Goal: Task Accomplishment & Management: Complete application form

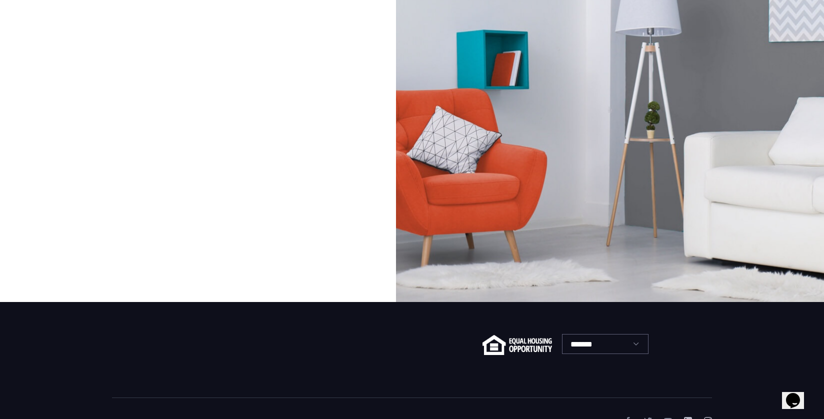
scroll to position [146, 0]
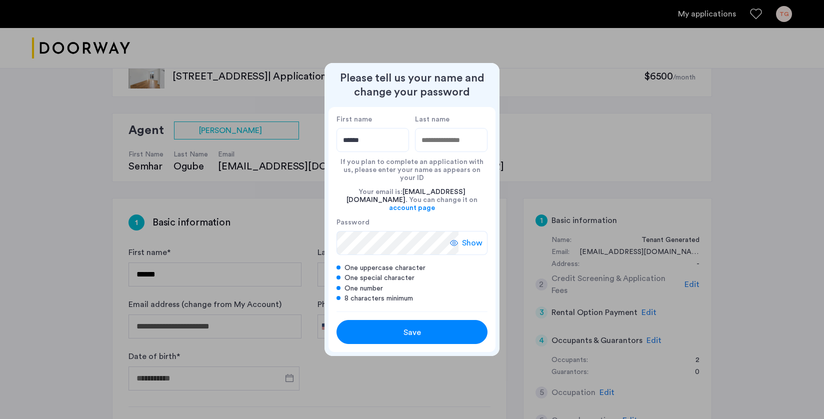
type input "******"
type input "********"
click at [467, 237] on span "Show" at bounding box center [472, 243] width 21 height 12
click at [422, 327] on div "Save" at bounding box center [412, 333] width 96 height 12
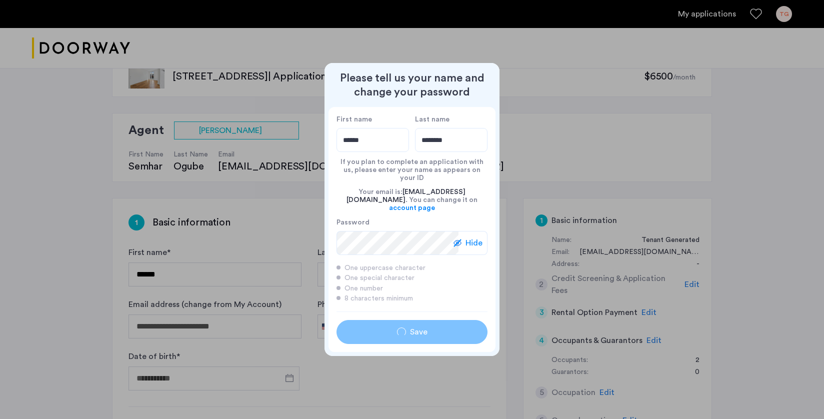
type input "******"
type input "********"
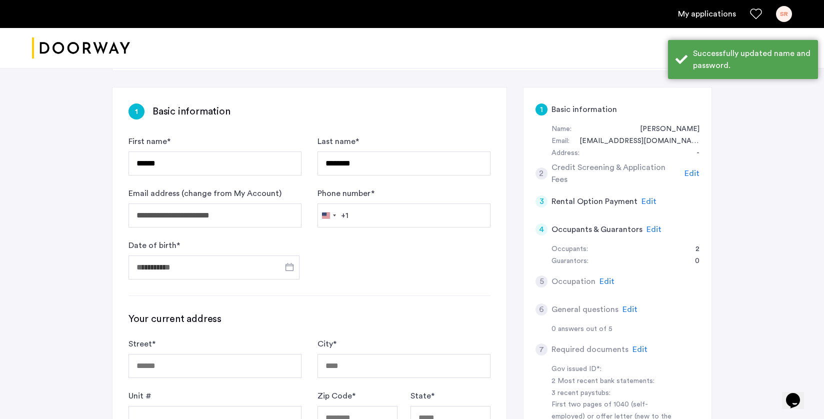
scroll to position [152, 0]
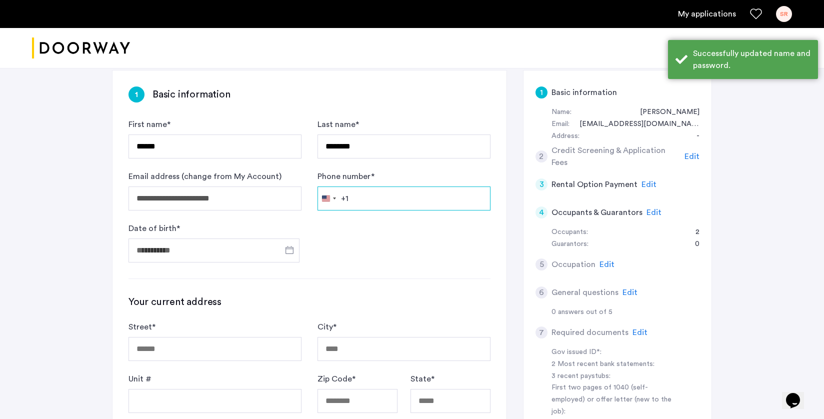
click at [380, 201] on input "Phone number *" at bounding box center [404, 199] width 173 height 24
type input "**********"
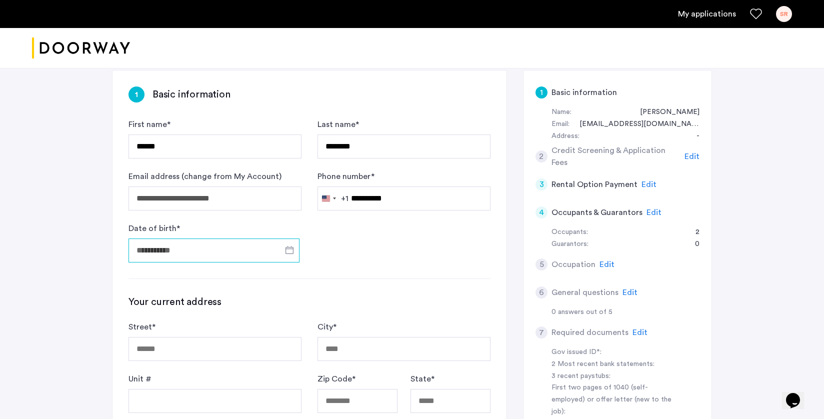
click at [245, 251] on input "Date of birth *" at bounding box center [214, 251] width 171 height 24
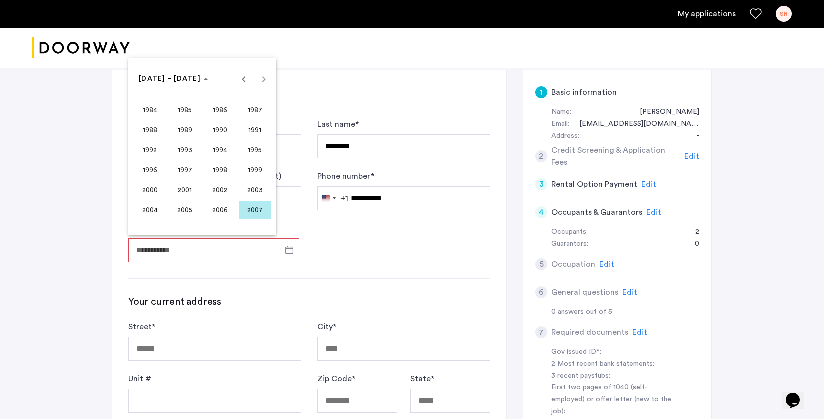
click at [141, 188] on span "2000" at bounding box center [151, 190] width 32 height 18
click at [142, 144] on span "MAY" at bounding box center [151, 150] width 32 height 18
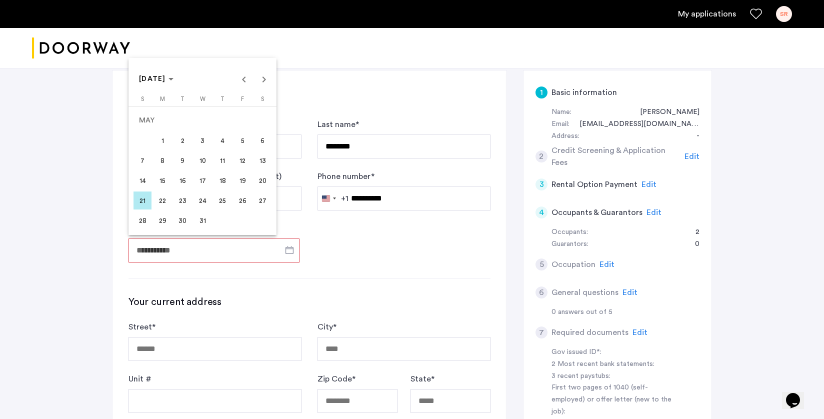
click at [239, 144] on span "5" at bounding box center [243, 141] width 18 height 18
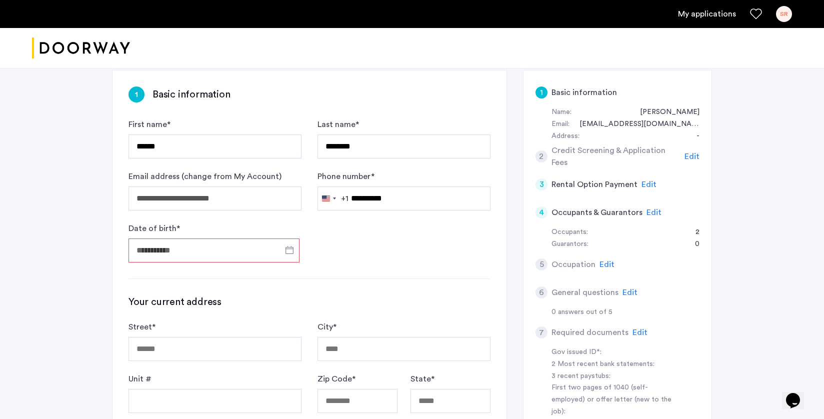
type input "**********"
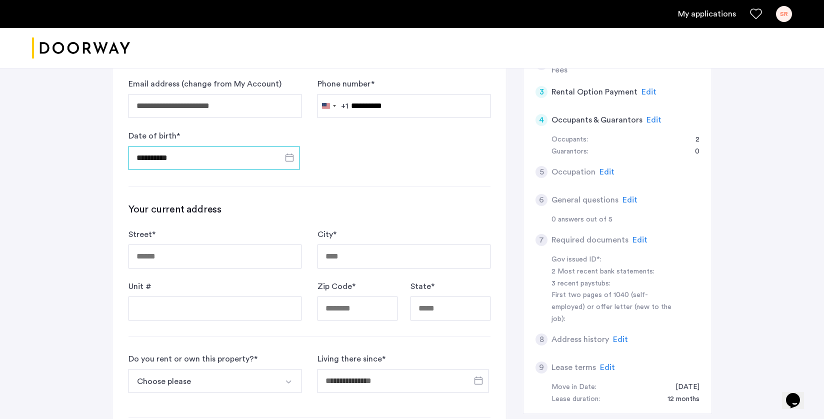
scroll to position [246, 0]
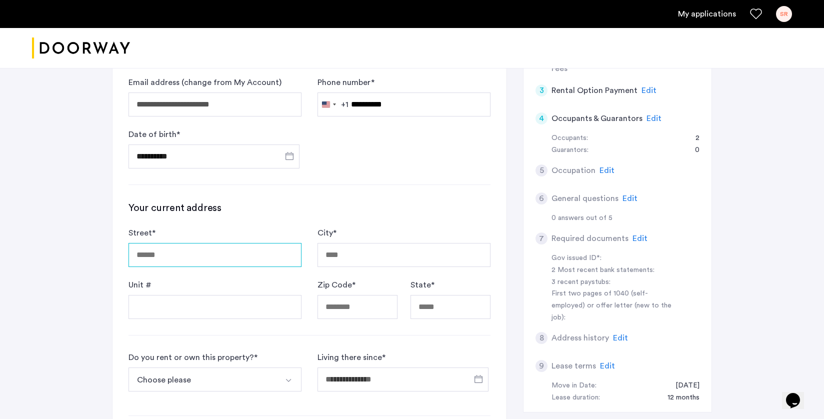
click at [228, 252] on input "Street *" at bounding box center [215, 255] width 173 height 24
type input "**********"
type input "*****"
type input "**"
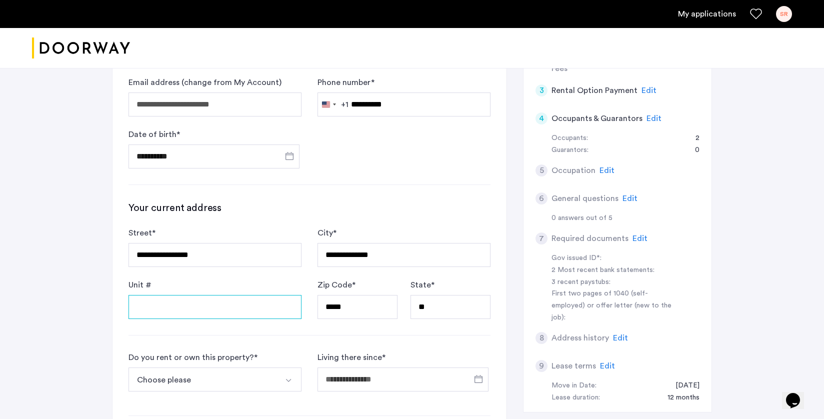
click at [191, 312] on input "Unit #" at bounding box center [215, 307] width 173 height 24
type input "***"
click at [56, 284] on div "**********" at bounding box center [412, 228] width 824 height 821
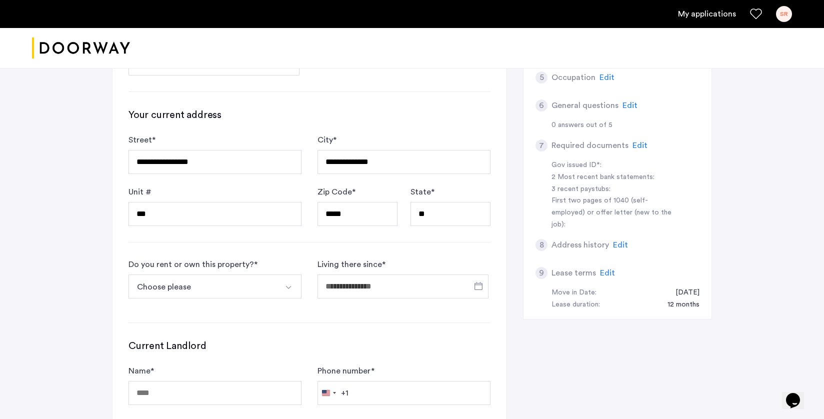
scroll to position [347, 0]
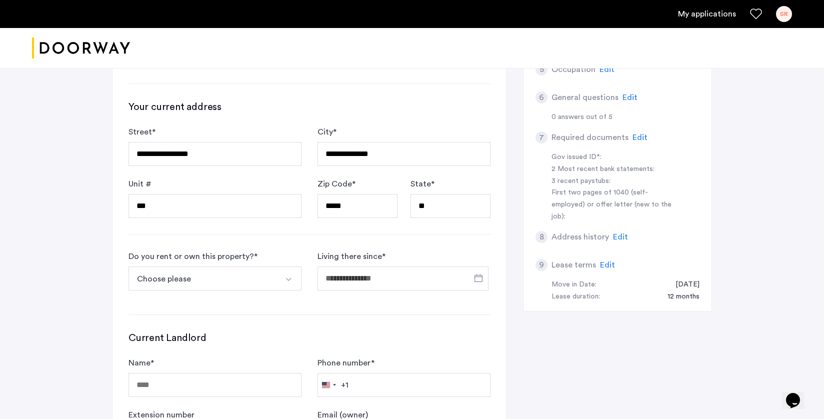
click at [225, 277] on button "Choose please" at bounding box center [204, 279] width 150 height 24
click at [213, 281] on button "Choose please" at bounding box center [204, 279] width 150 height 24
click at [237, 276] on button "Choose please" at bounding box center [204, 279] width 150 height 24
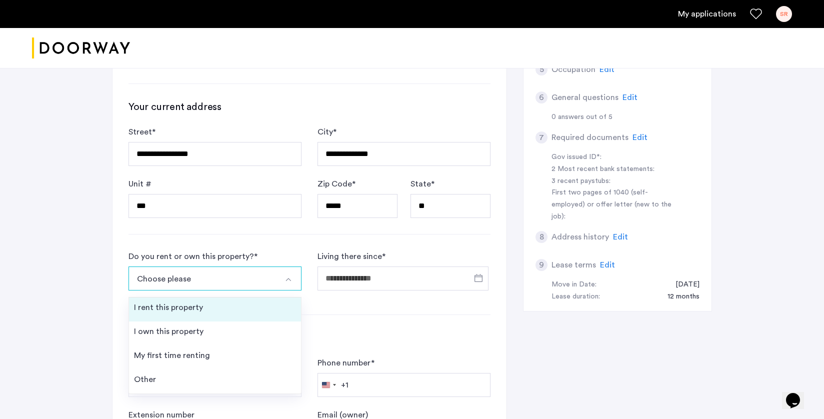
click at [198, 312] on div "I rent this property" at bounding box center [168, 308] width 69 height 12
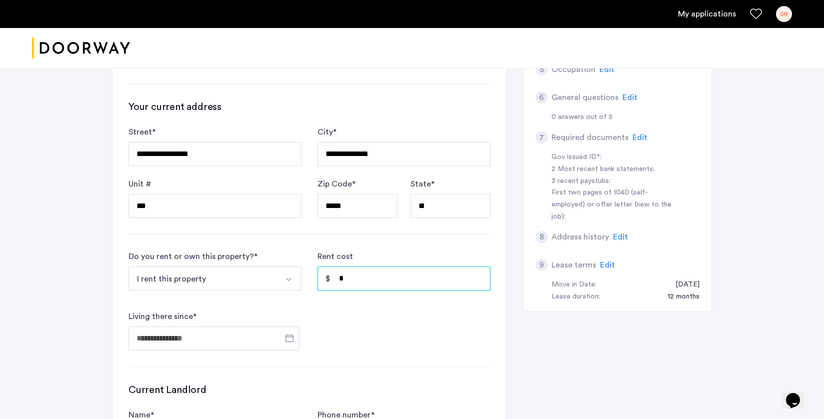
click at [359, 280] on input "*" at bounding box center [404, 279] width 173 height 24
type input "*****"
click at [199, 332] on input "Living there since *" at bounding box center [214, 339] width 171 height 24
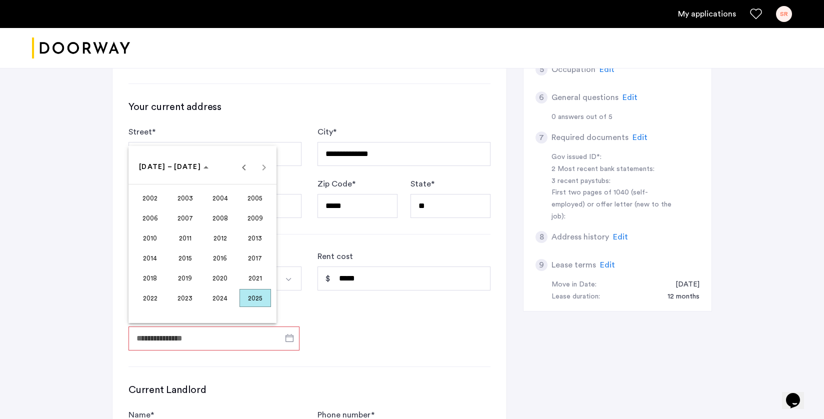
click at [225, 301] on span "2024" at bounding box center [221, 298] width 32 height 18
click at [151, 256] on span "SEP" at bounding box center [151, 258] width 32 height 18
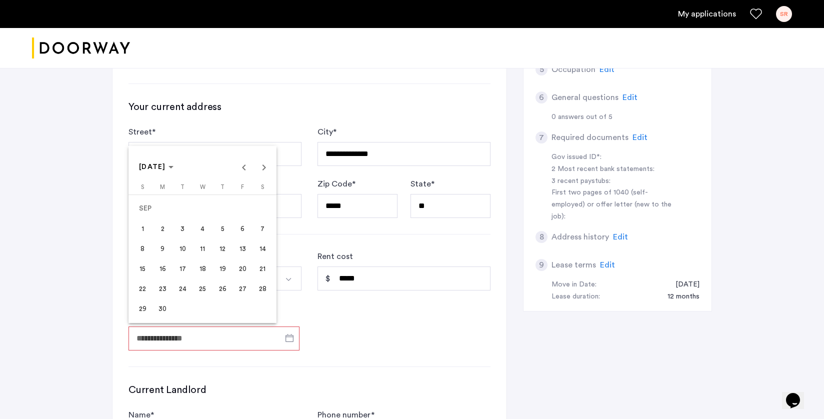
click at [183, 247] on span "10" at bounding box center [183, 249] width 18 height 18
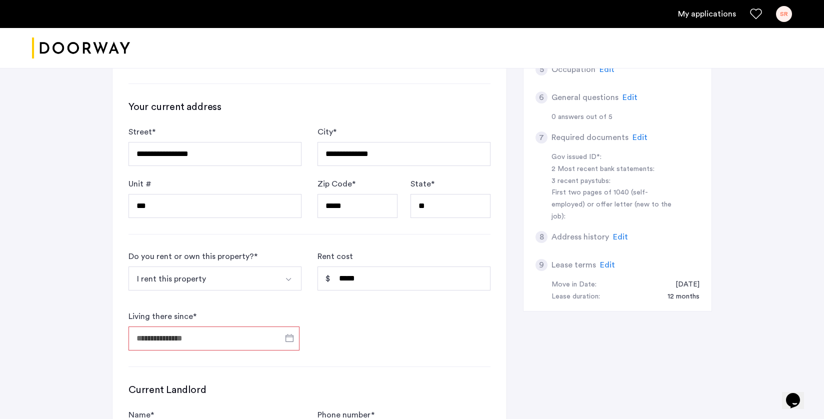
type input "**********"
click at [98, 324] on div "**********" at bounding box center [412, 153] width 630 height 873
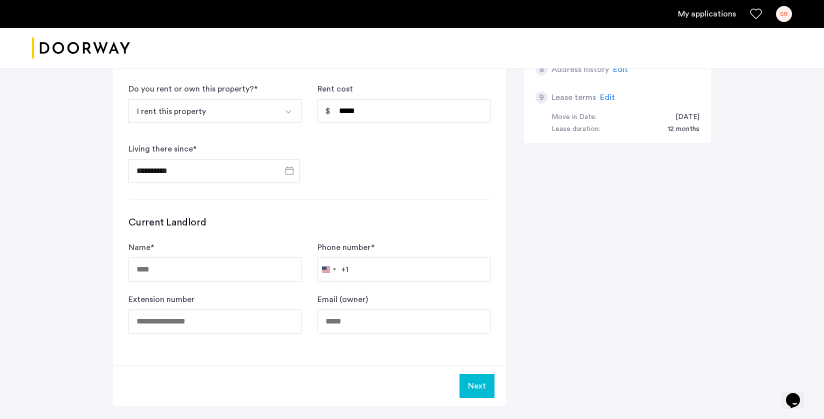
scroll to position [532, 0]
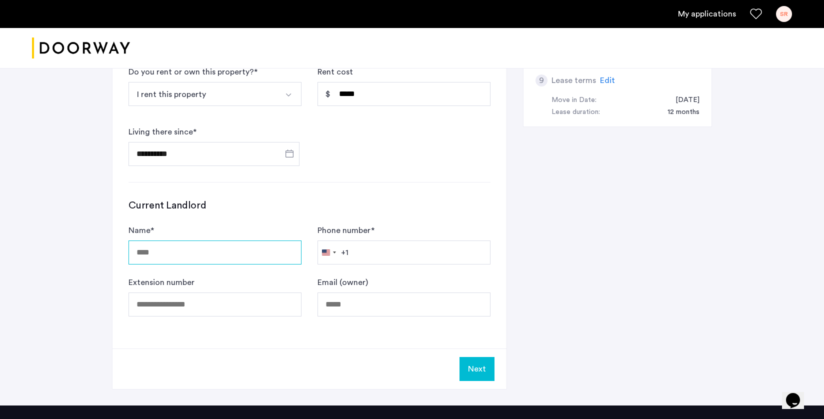
click at [165, 255] on input "Name *" at bounding box center [215, 253] width 173 height 24
type input "**********"
click at [424, 253] on input "Phone number *" at bounding box center [404, 253] width 173 height 24
paste input "**********"
click at [354, 255] on input "**********" at bounding box center [404, 253] width 173 height 24
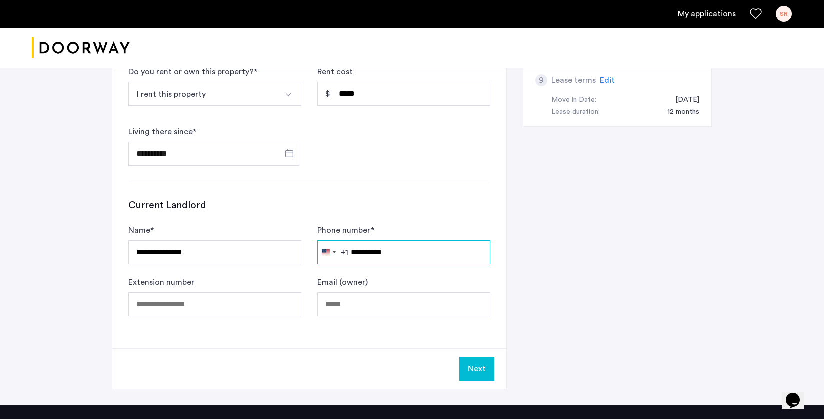
type input "**********"
click at [362, 329] on div "**********" at bounding box center [310, 20] width 394 height 658
click at [469, 370] on button "Next" at bounding box center [477, 369] width 35 height 24
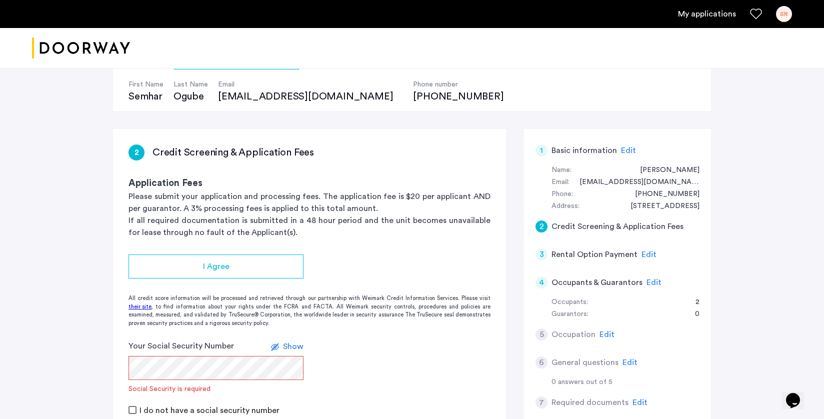
scroll to position [126, 0]
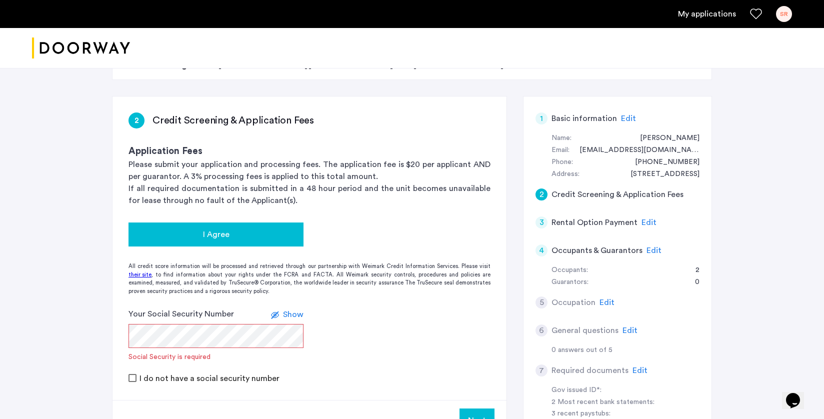
click at [271, 236] on div "I Agree" at bounding box center [216, 235] width 159 height 12
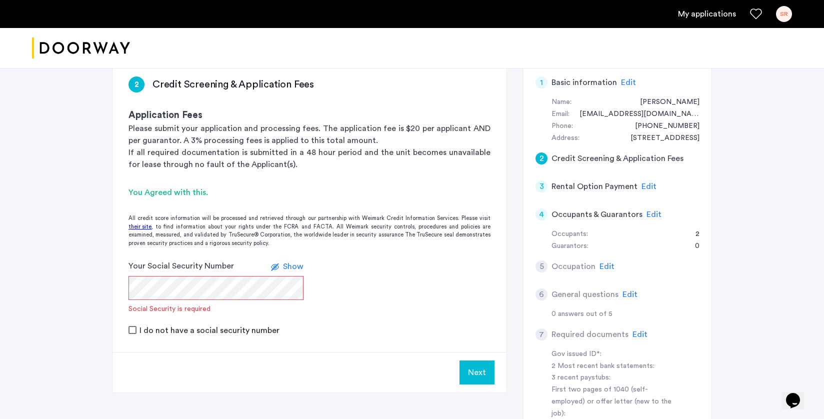
scroll to position [182, 0]
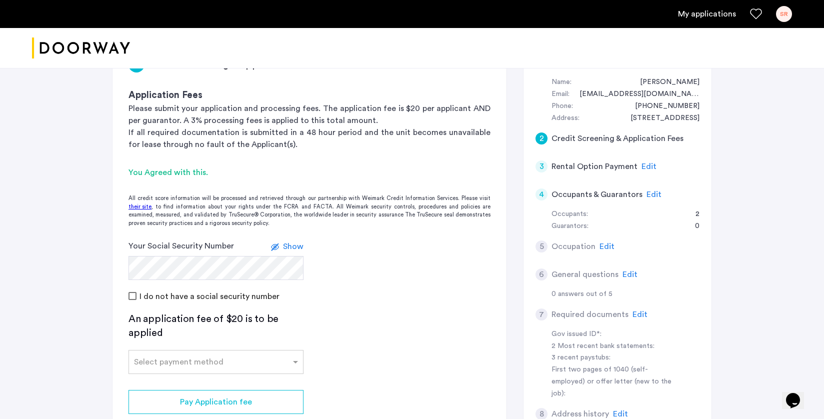
click at [360, 272] on form "Your Social Security Number Show I do not have a social security number" at bounding box center [310, 271] width 394 height 62
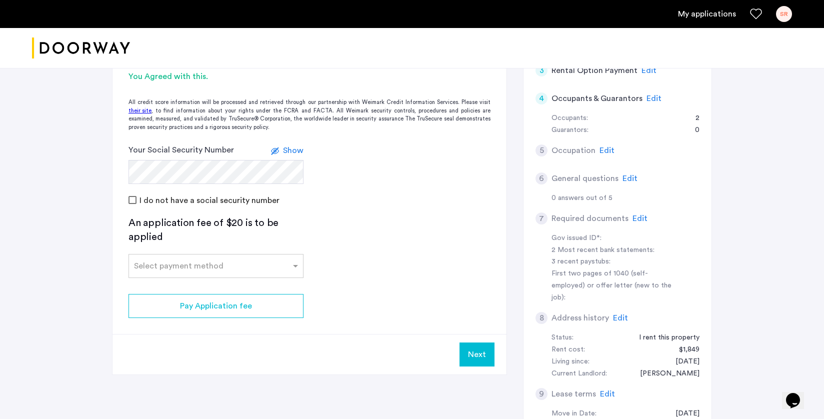
scroll to position [285, 0]
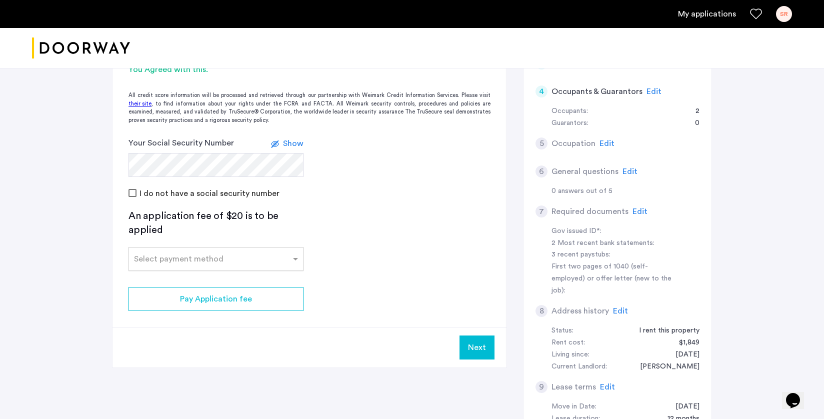
click at [246, 260] on input "text" at bounding box center [206, 257] width 144 height 7
click at [221, 281] on div "Credit Card" at bounding box center [216, 281] width 174 height 20
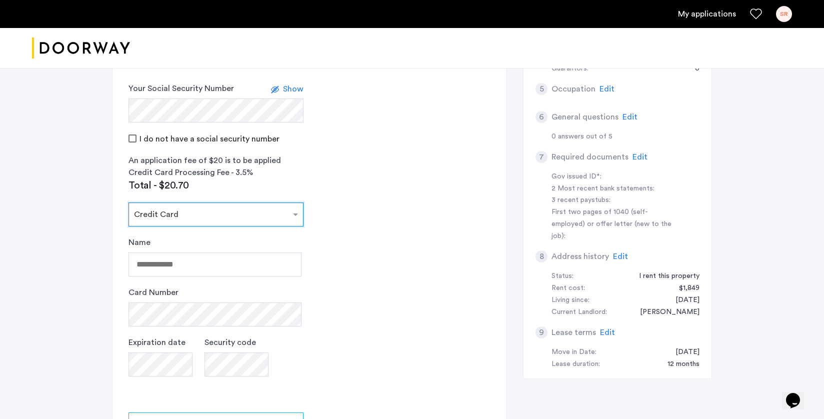
scroll to position [360, 0]
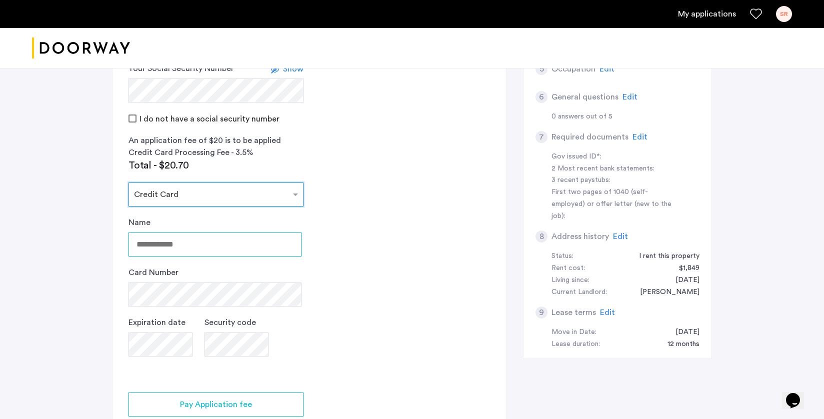
click at [200, 248] on input "Name" at bounding box center [215, 245] width 173 height 24
type input "**********"
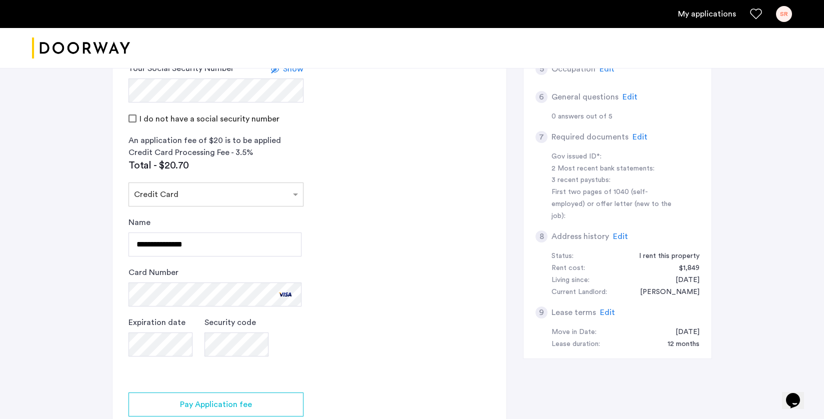
click at [337, 296] on app-credit-screening "2 Credit Screening & Application Fees Application Fees Please submit your appli…" at bounding box center [310, 168] width 394 height 610
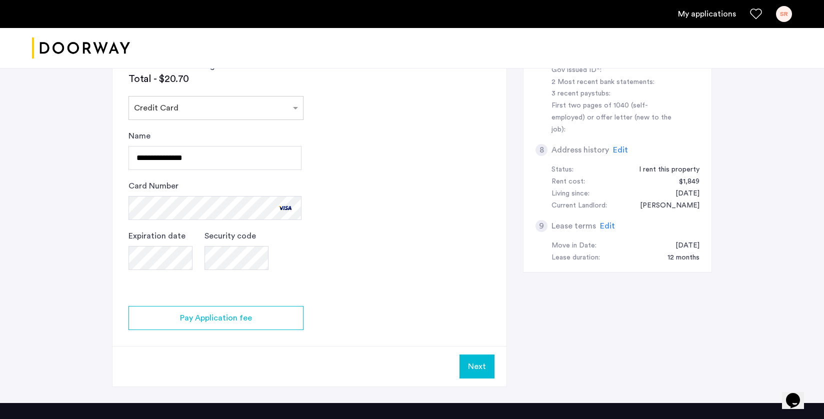
scroll to position [454, 0]
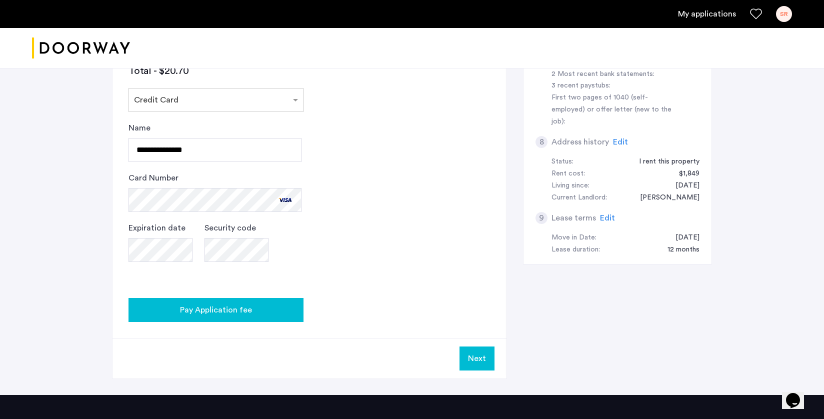
click at [259, 316] on button "Pay Application fee" at bounding box center [216, 310] width 175 height 24
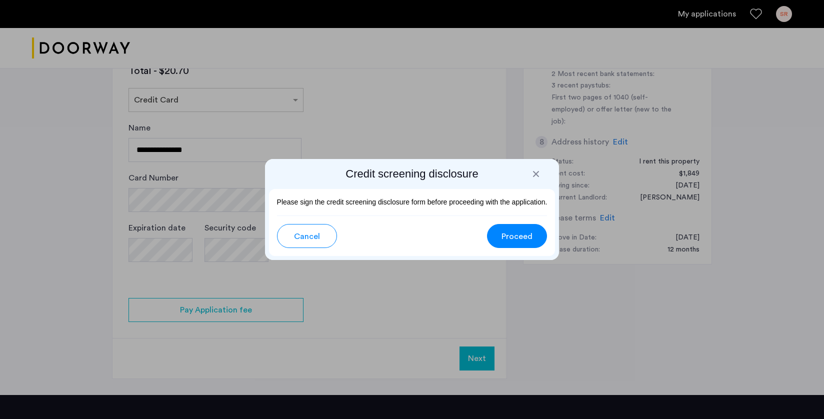
click at [516, 241] on span "Proceed" at bounding box center [517, 237] width 31 height 12
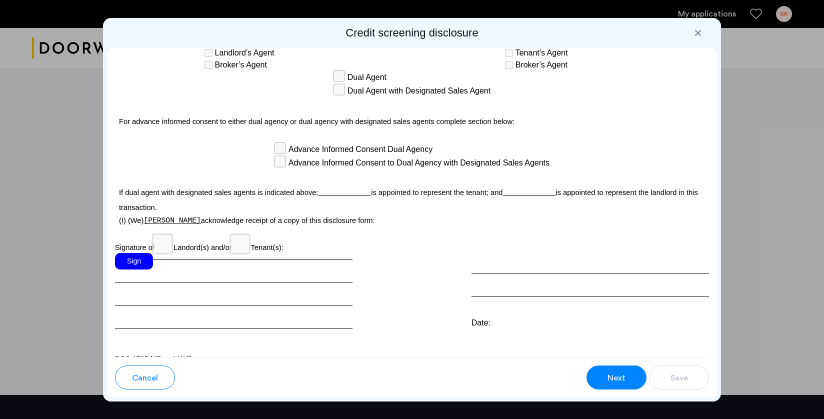
scroll to position [2726, 0]
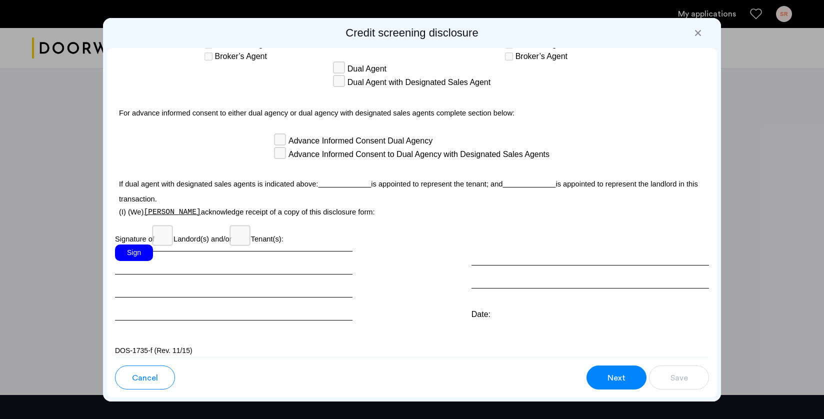
click at [138, 245] on div "Sign" at bounding box center [134, 253] width 38 height 17
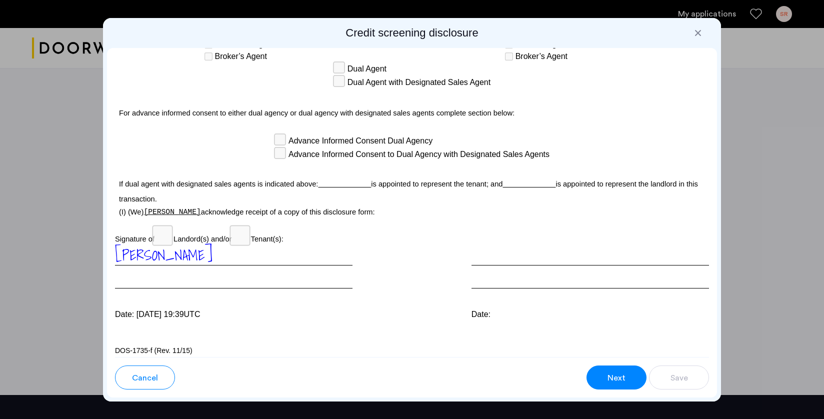
click at [495, 251] on div at bounding box center [591, 267] width 238 height 44
click at [478, 278] on div at bounding box center [591, 267] width 238 height 44
click at [605, 374] on button "Next" at bounding box center [617, 378] width 60 height 24
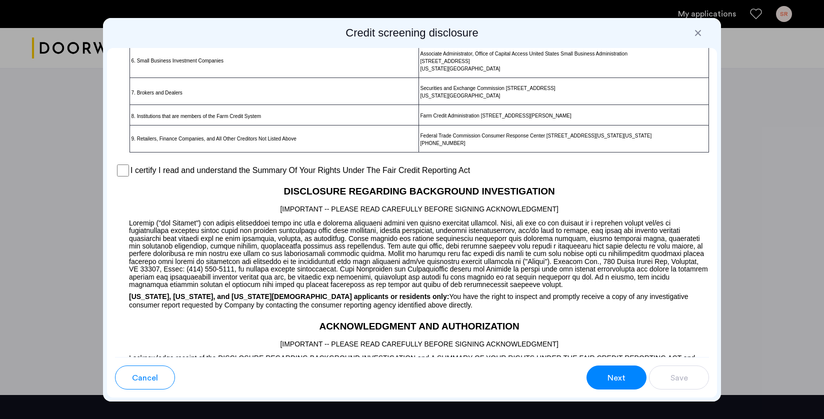
scroll to position [690, 0]
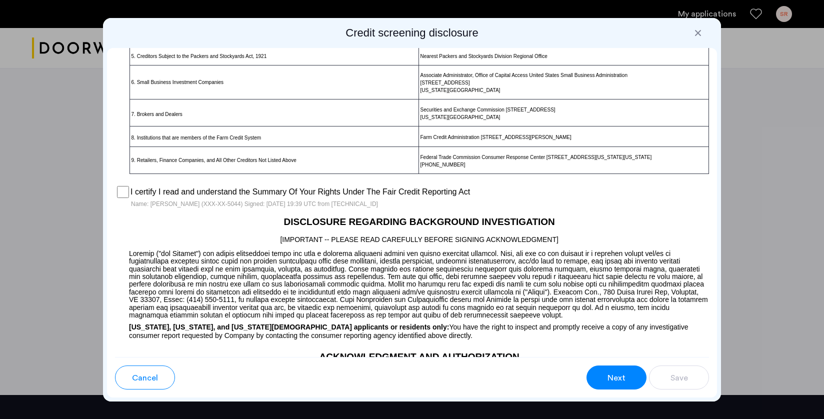
click at [620, 382] on span "Next" at bounding box center [617, 378] width 18 height 12
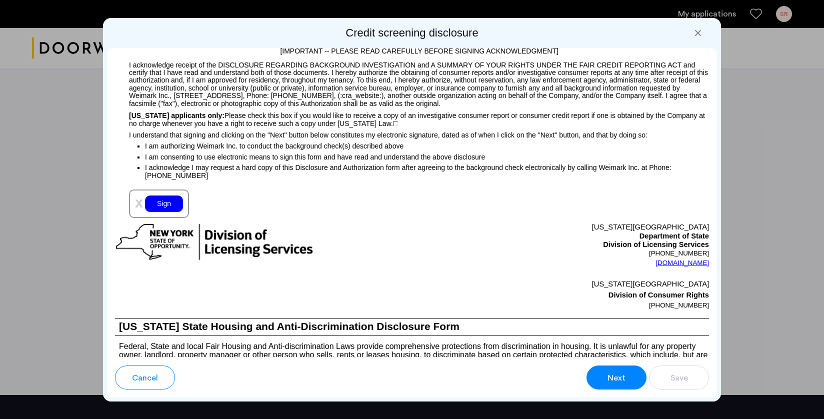
scroll to position [1026, 0]
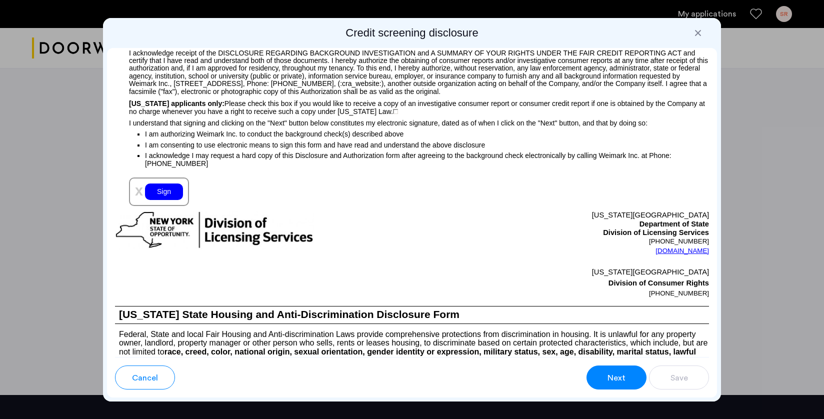
click at [161, 200] on div "Sign" at bounding box center [164, 192] width 38 height 17
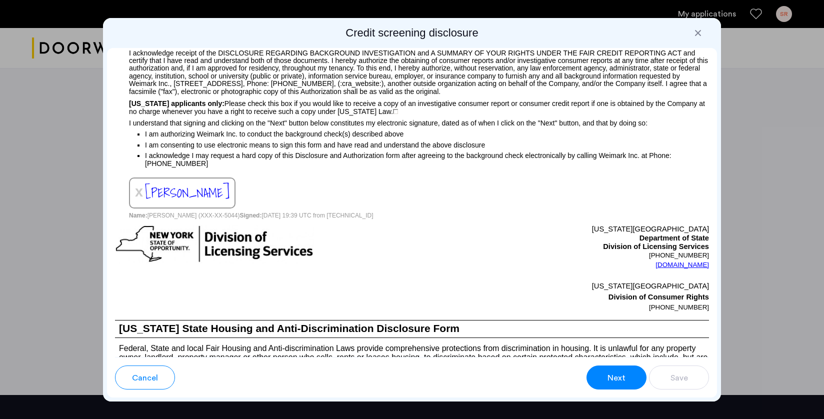
click at [606, 377] on button "Next" at bounding box center [617, 378] width 60 height 24
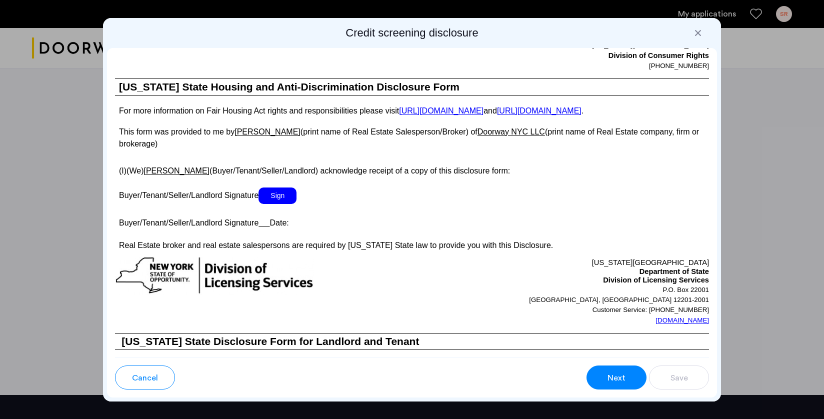
scroll to position [1716, 0]
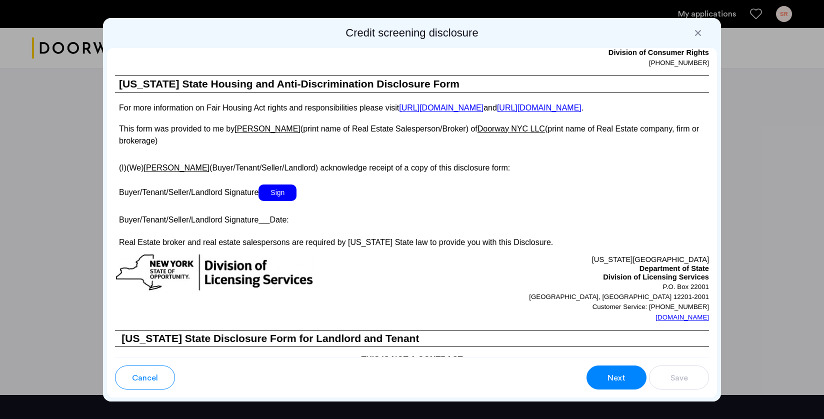
click at [279, 199] on span "Sign" at bounding box center [278, 193] width 38 height 17
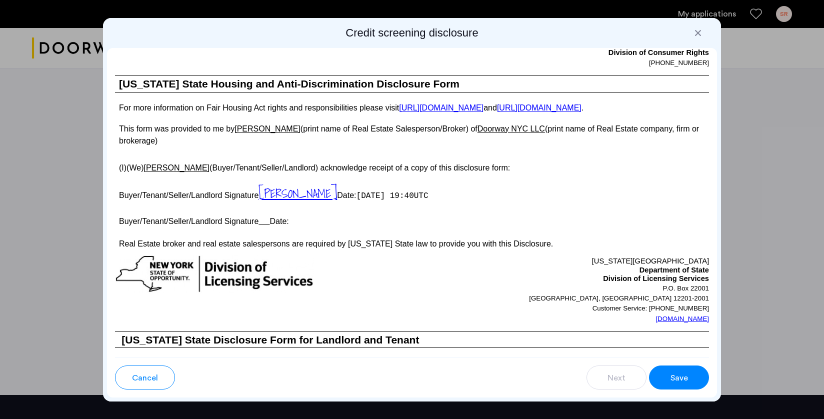
click at [699, 380] on button "Save" at bounding box center [679, 378] width 60 height 24
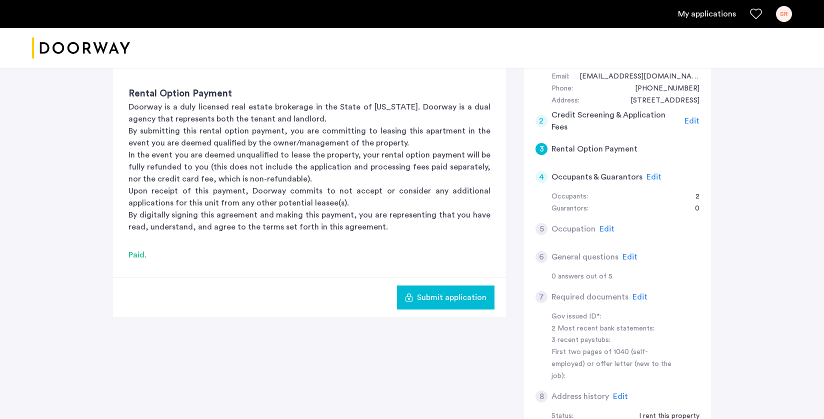
scroll to position [200, 0]
click at [450, 275] on app-rental-option-payment "3 Rental Option Payment Rental Option Payment Doorway is a duly licensed real e…" at bounding box center [310, 170] width 394 height 295
click at [428, 303] on span "Submit application" at bounding box center [452, 297] width 70 height 12
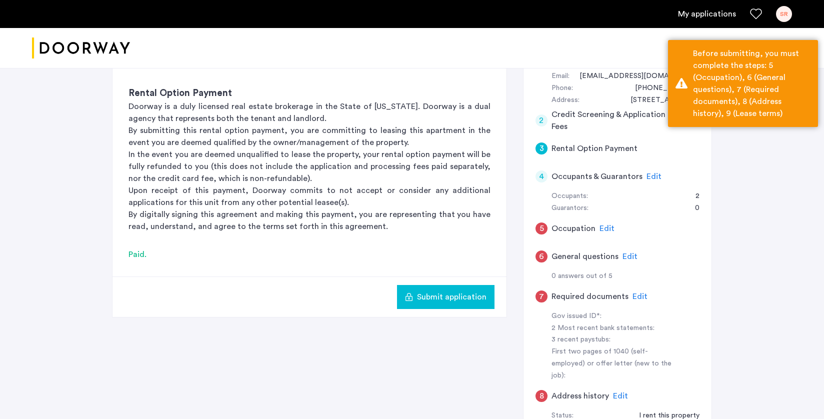
click at [653, 175] on span "Edit" at bounding box center [654, 177] width 15 height 8
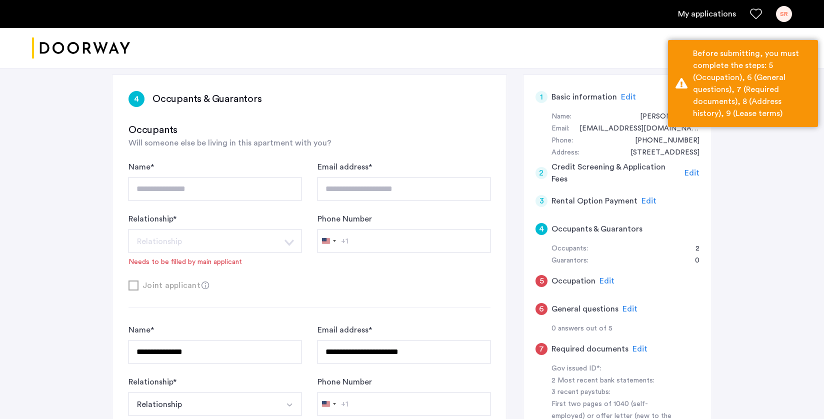
scroll to position [130, 0]
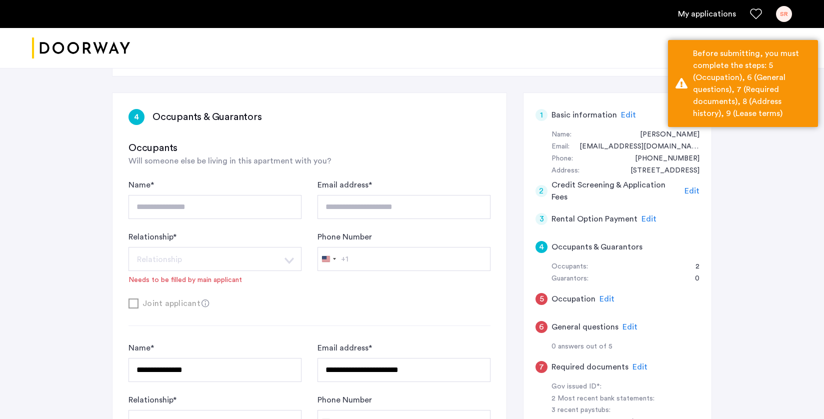
click at [176, 222] on div "**********" at bounding box center [310, 232] width 362 height 106
click at [277, 171] on div "**********" at bounding box center [310, 307] width 362 height 332
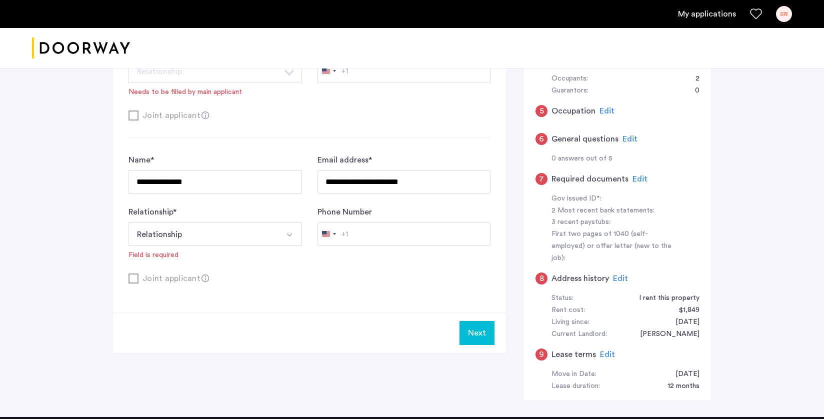
scroll to position [319, 0]
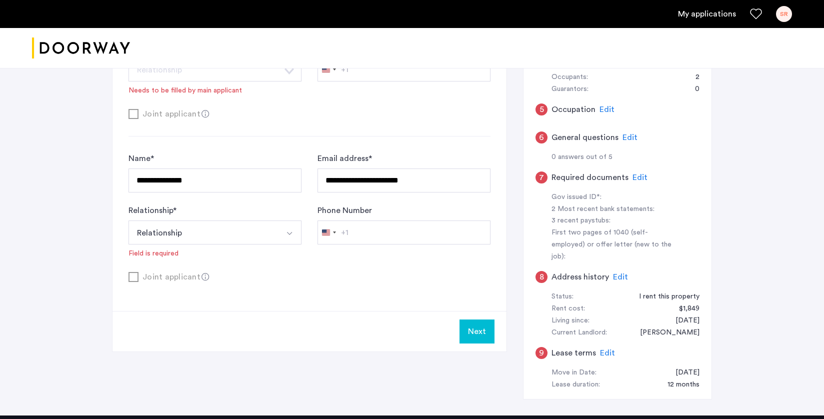
click at [475, 331] on button "Next" at bounding box center [477, 332] width 35 height 24
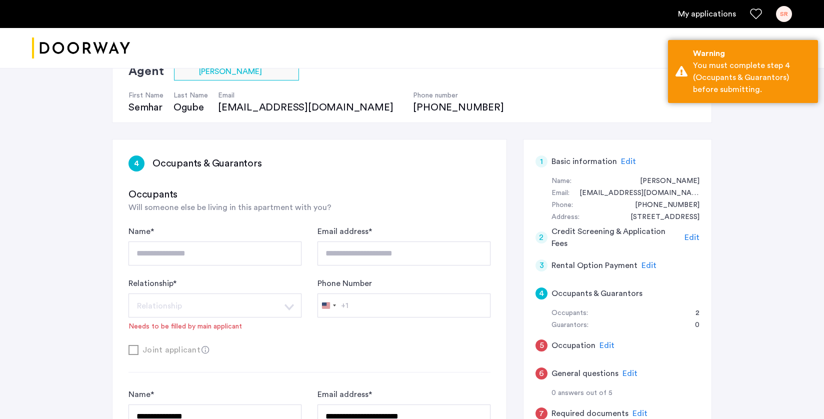
scroll to position [105, 0]
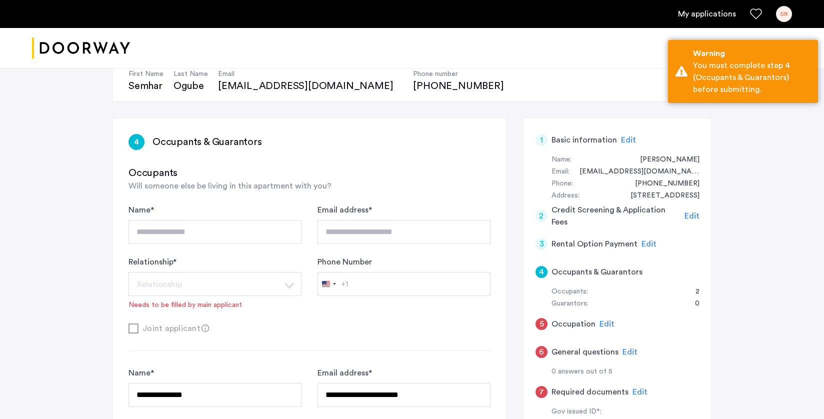
click at [540, 275] on div "4" at bounding box center [542, 272] width 12 height 12
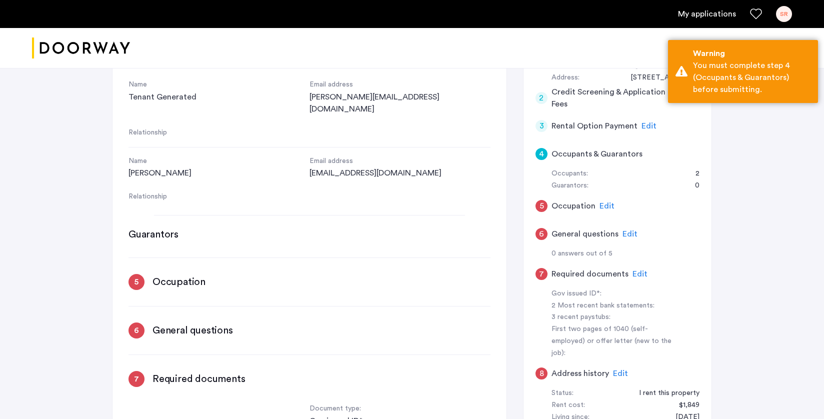
scroll to position [0, 0]
click at [576, 170] on div "Occupants:" at bounding box center [570, 174] width 37 height 12
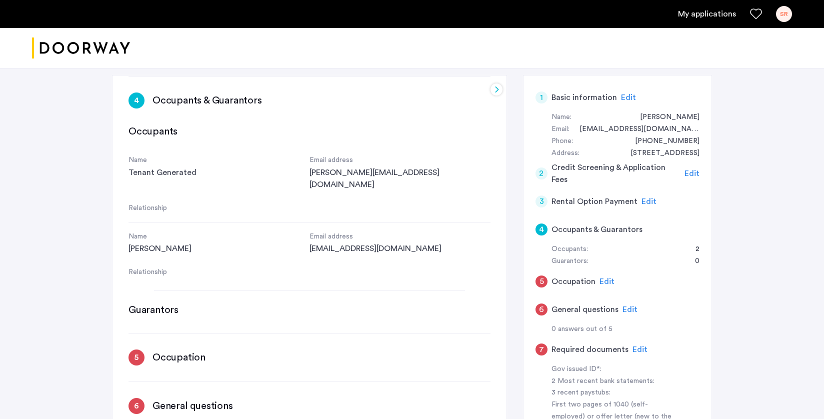
scroll to position [146, 0]
click at [213, 244] on div "[PERSON_NAME]" at bounding box center [219, 250] width 181 height 12
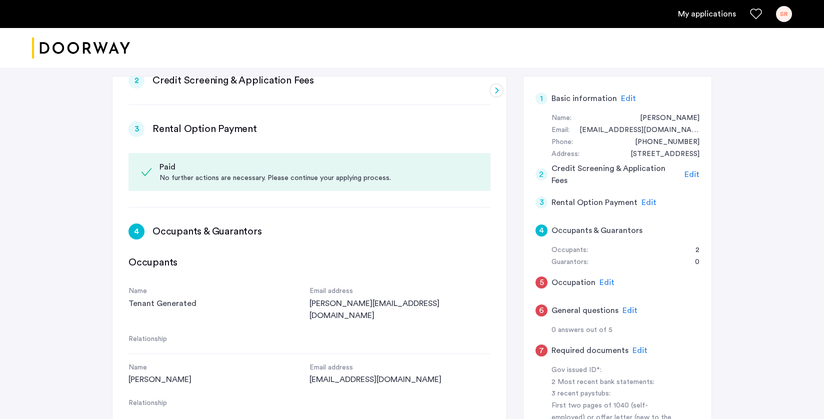
scroll to position [263, 0]
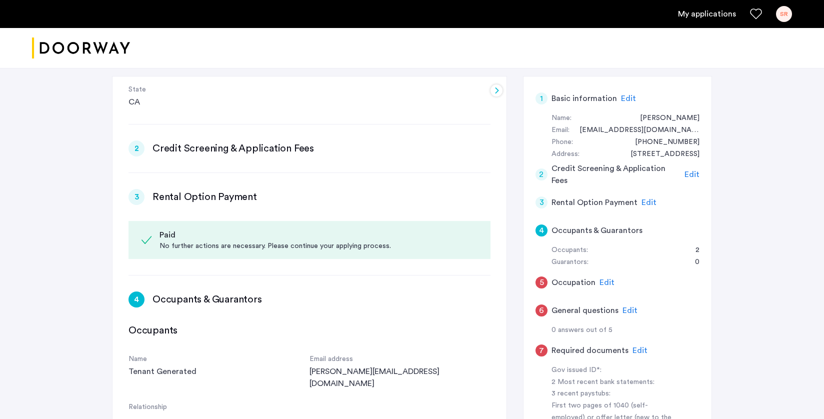
click at [132, 302] on div "4" at bounding box center [137, 300] width 16 height 16
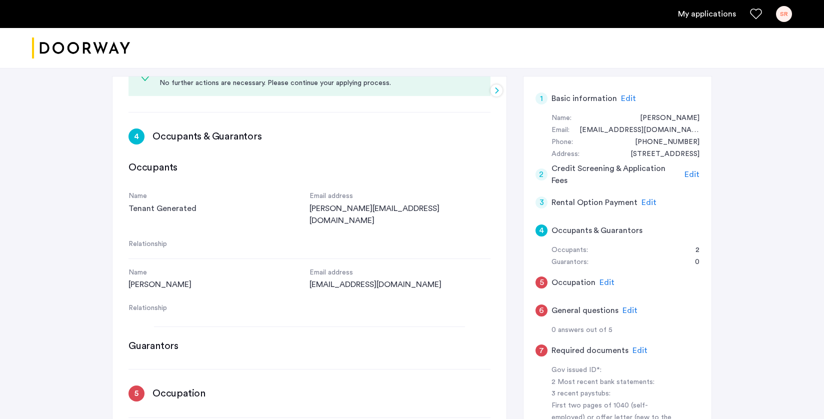
scroll to position [439, 0]
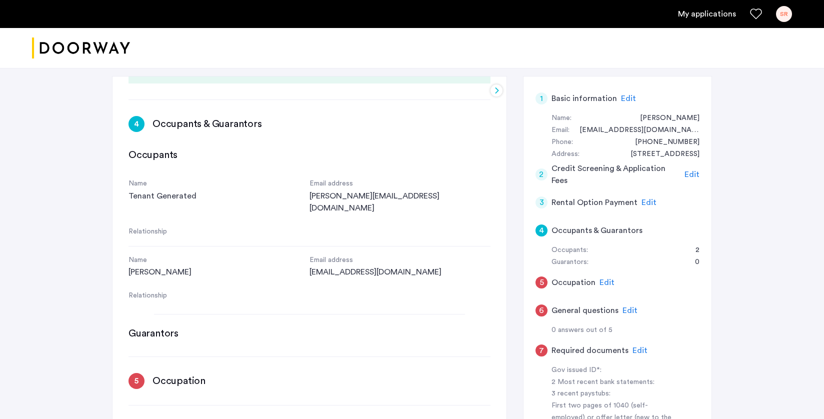
click at [491, 89] on div at bounding box center [497, 91] width 12 height 12
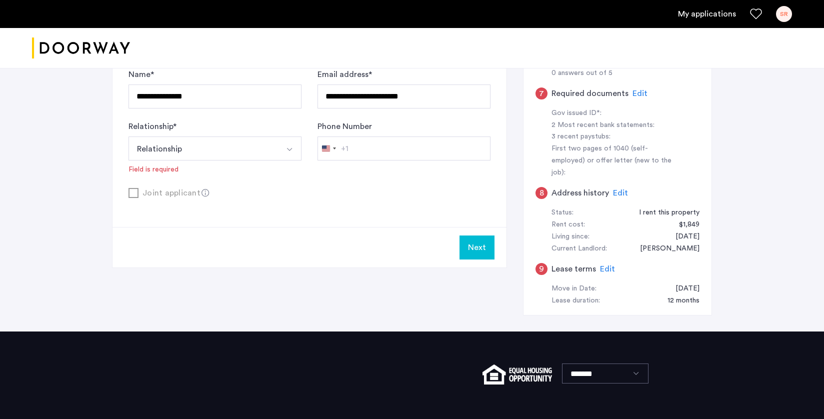
scroll to position [449, 0]
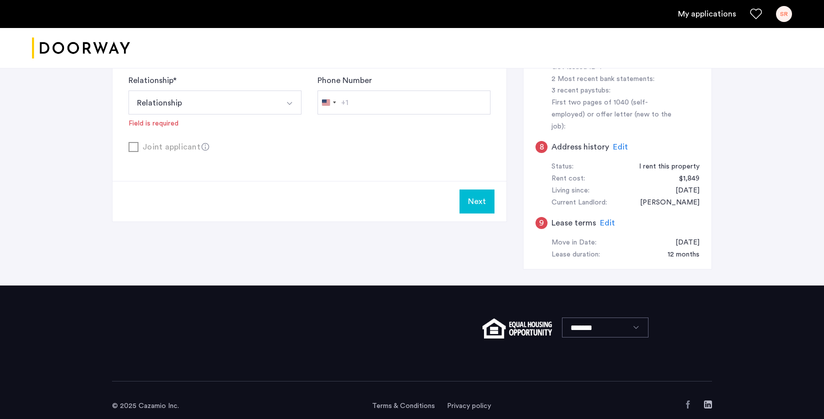
click at [488, 205] on button "Next" at bounding box center [477, 202] width 35 height 24
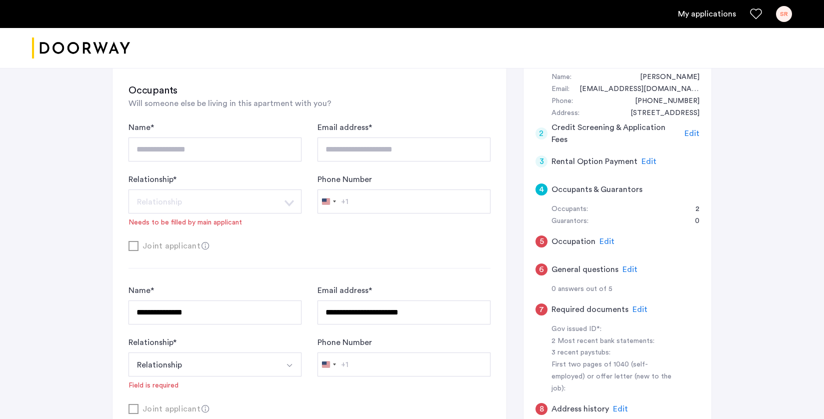
scroll to position [188, 0]
click at [606, 239] on span "Edit" at bounding box center [607, 241] width 15 height 8
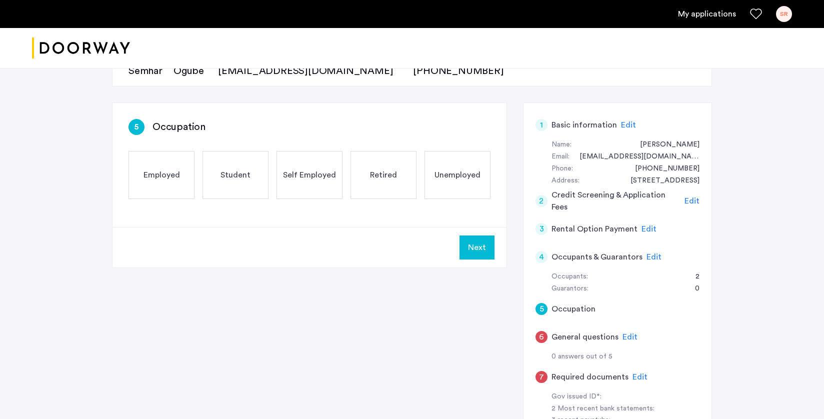
scroll to position [119, 0]
click at [153, 175] on span "Employed" at bounding box center [162, 176] width 37 height 12
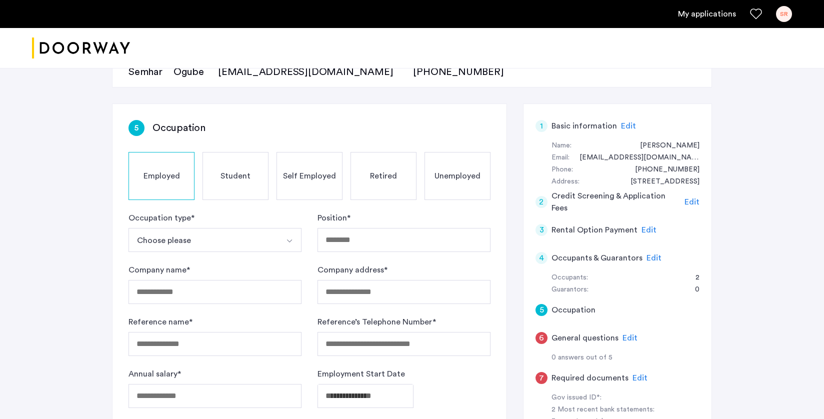
click at [185, 244] on button "Choose please" at bounding box center [204, 240] width 150 height 24
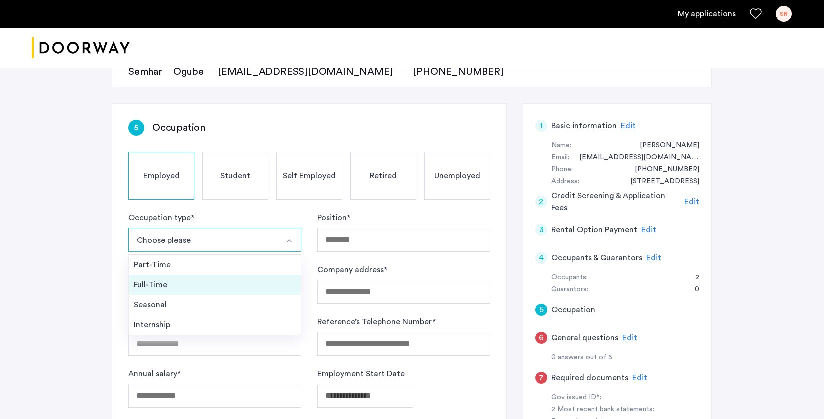
click at [172, 284] on div "Full-Time" at bounding box center [215, 285] width 162 height 12
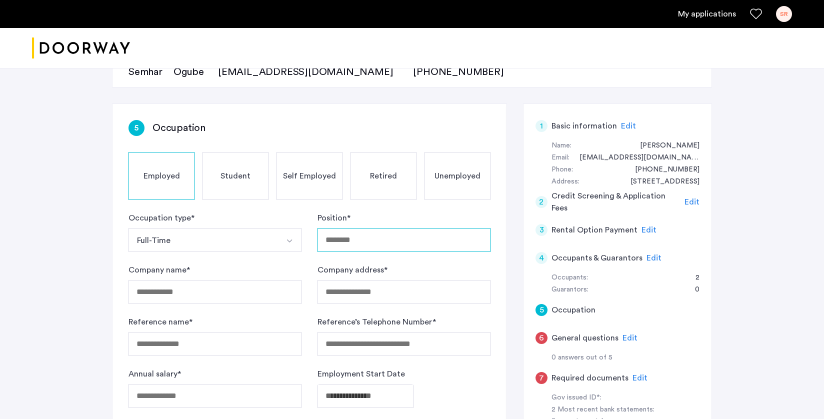
click at [382, 246] on input "Position *" at bounding box center [404, 240] width 173 height 24
type input "*********"
click at [265, 289] on input "Company name *" at bounding box center [215, 292] width 173 height 24
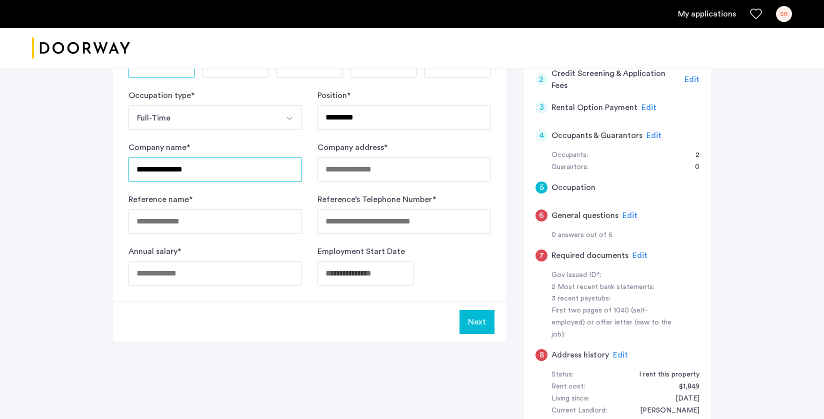
scroll to position [242, 0]
type input "**********"
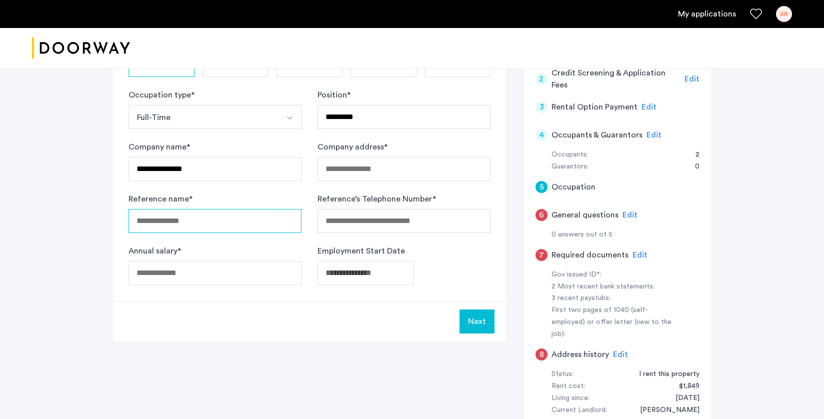
click at [167, 216] on input "Reference name *" at bounding box center [215, 221] width 173 height 24
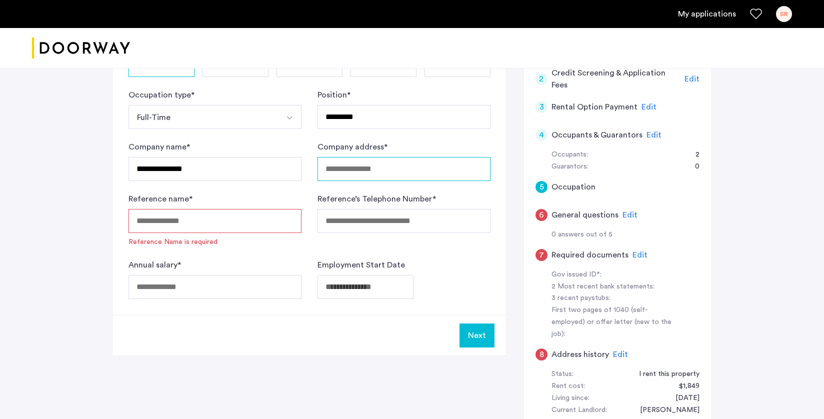
click at [365, 165] on input "Company address *" at bounding box center [404, 169] width 173 height 24
paste input "**********"
type input "**********"
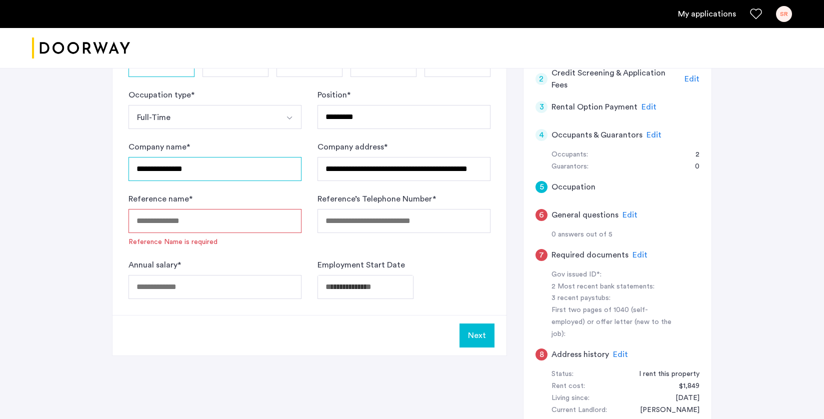
scroll to position [0, 0]
click at [251, 166] on input "**********" at bounding box center [215, 169] width 173 height 24
paste input "**********"
type input "**********"
click at [240, 224] on input "Reference name *" at bounding box center [215, 221] width 173 height 24
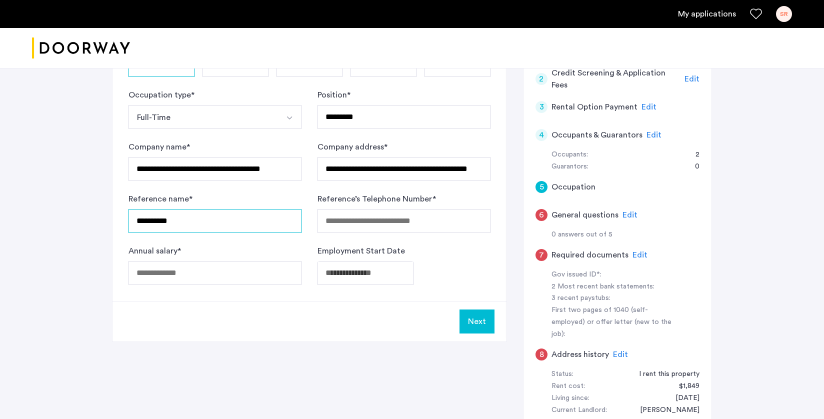
type input "**********"
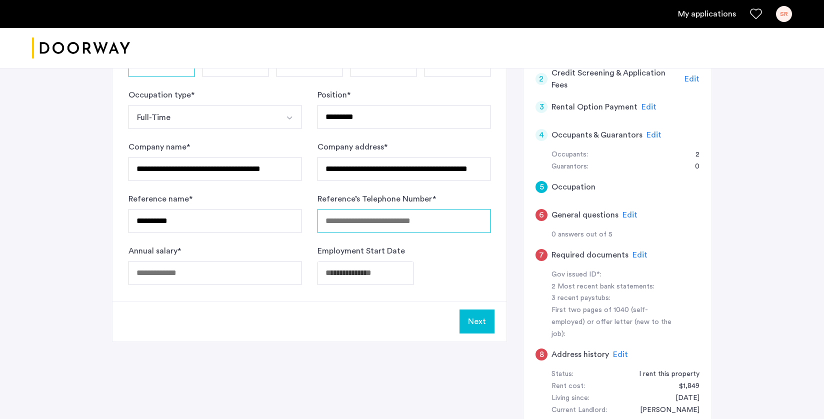
click at [399, 222] on input "Reference’s Telephone Number *" at bounding box center [404, 221] width 173 height 24
paste input "**********"
type input "**********"
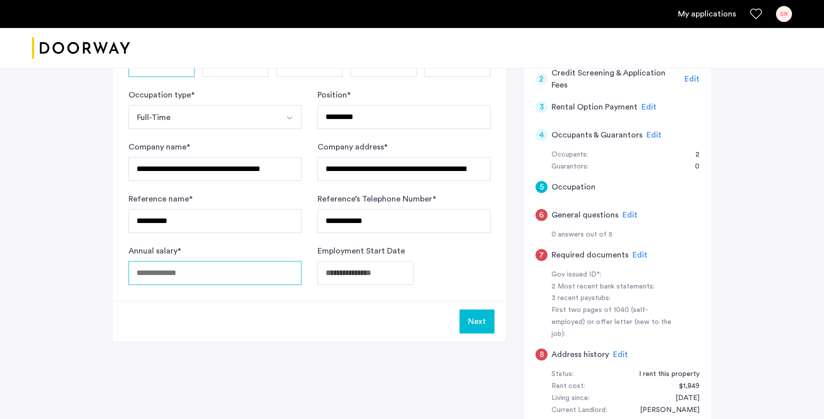
click at [211, 276] on input "Annual salary *" at bounding box center [215, 273] width 173 height 24
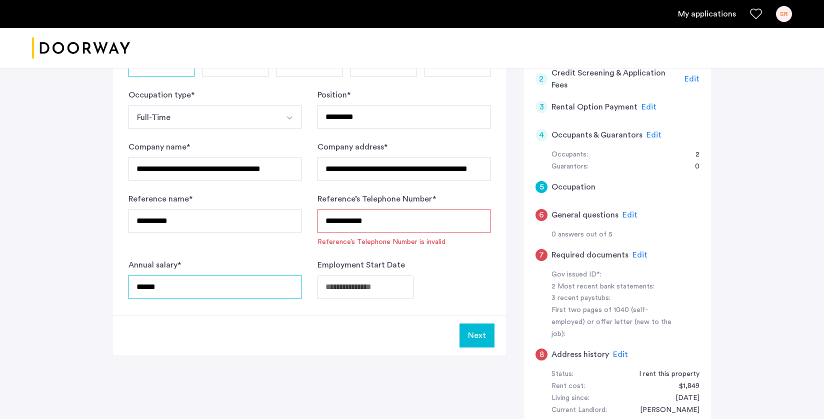
type input "******"
click at [378, 220] on input "**********" at bounding box center [404, 221] width 173 height 24
click at [324, 222] on input "**********" at bounding box center [404, 221] width 173 height 24
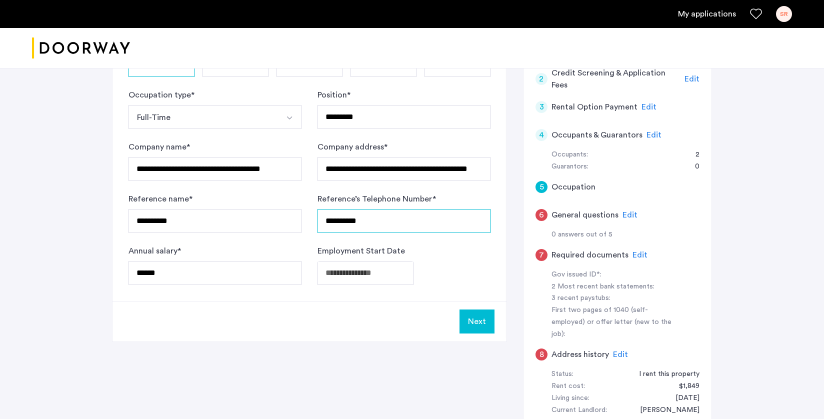
type input "**********"
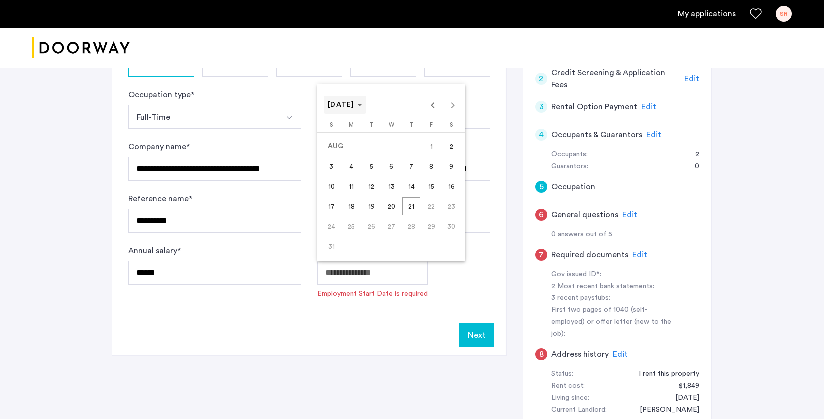
click at [353, 98] on span "Choose month and year" at bounding box center [345, 105] width 43 height 24
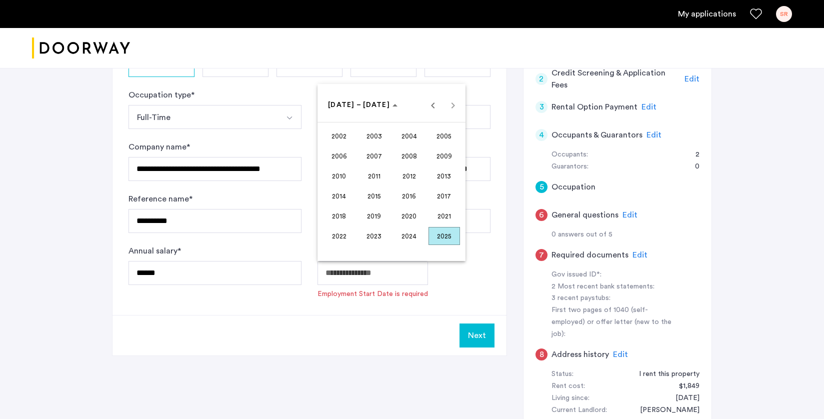
click at [438, 237] on span "2025" at bounding box center [445, 236] width 32 height 18
click at [439, 158] on span "APR" at bounding box center [445, 156] width 32 height 18
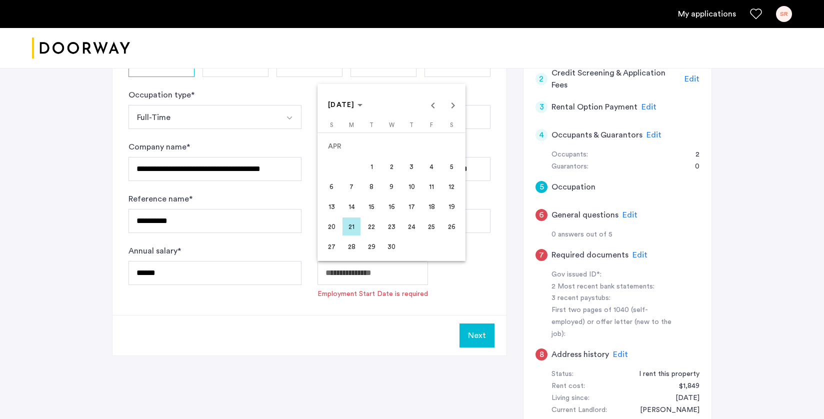
click at [371, 164] on span "1" at bounding box center [372, 167] width 18 height 18
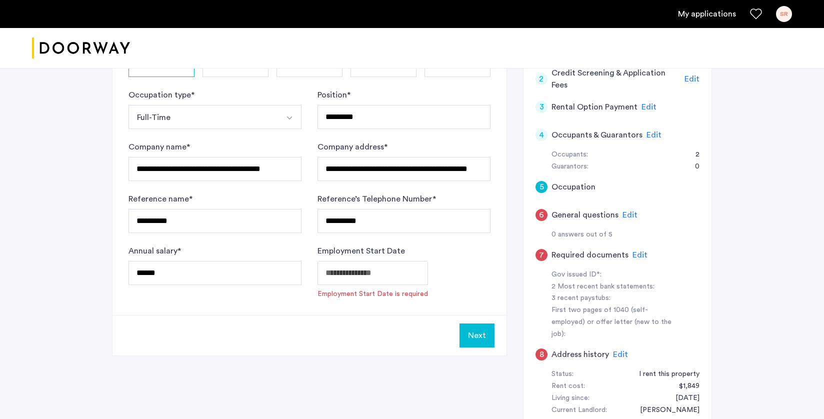
type input "**********"
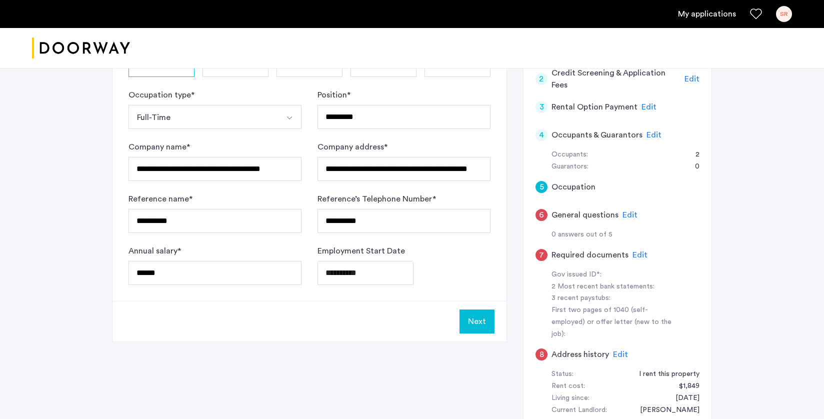
click at [473, 317] on button "Next" at bounding box center [477, 322] width 35 height 24
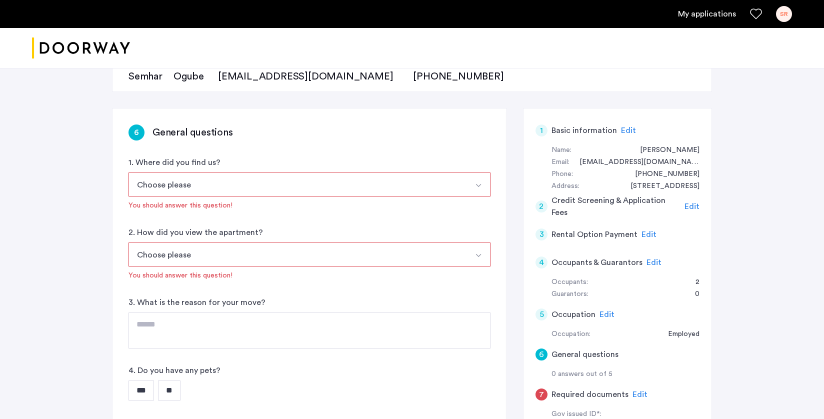
scroll to position [136, 0]
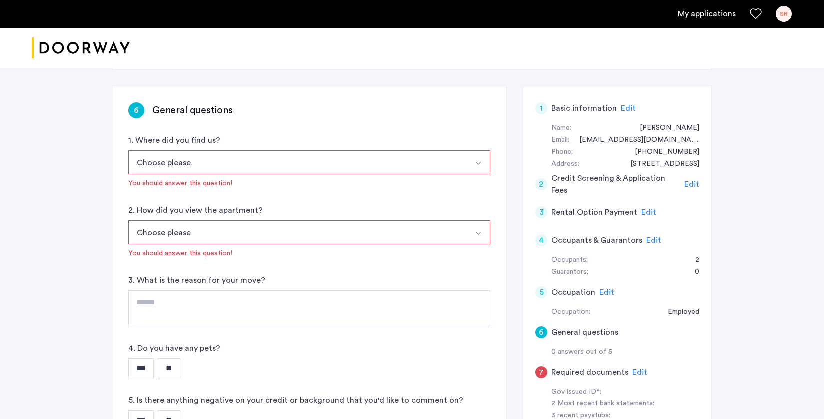
click at [227, 154] on button "Choose please" at bounding box center [298, 163] width 339 height 24
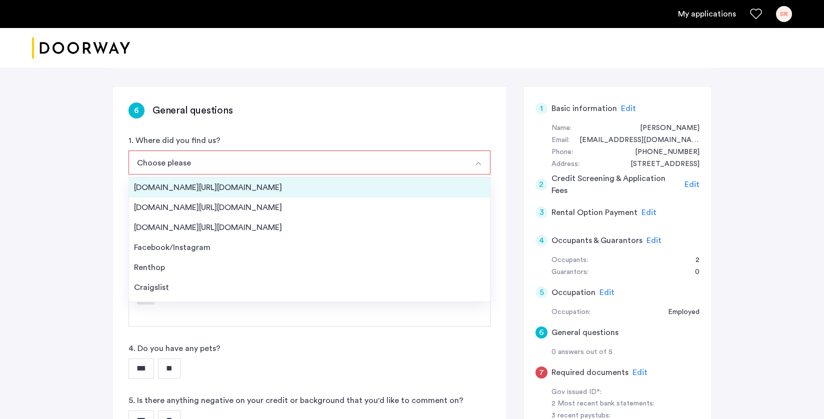
click at [208, 185] on div "[DOMAIN_NAME][URL][DOMAIN_NAME]" at bounding box center [309, 188] width 351 height 12
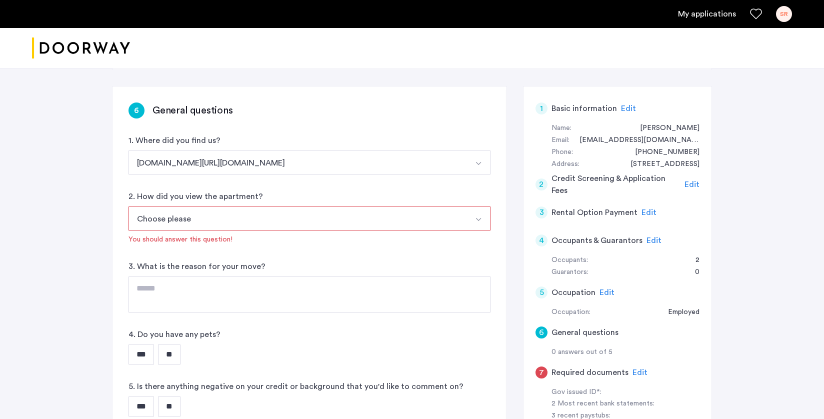
click at [201, 223] on button "Choose please" at bounding box center [298, 219] width 339 height 24
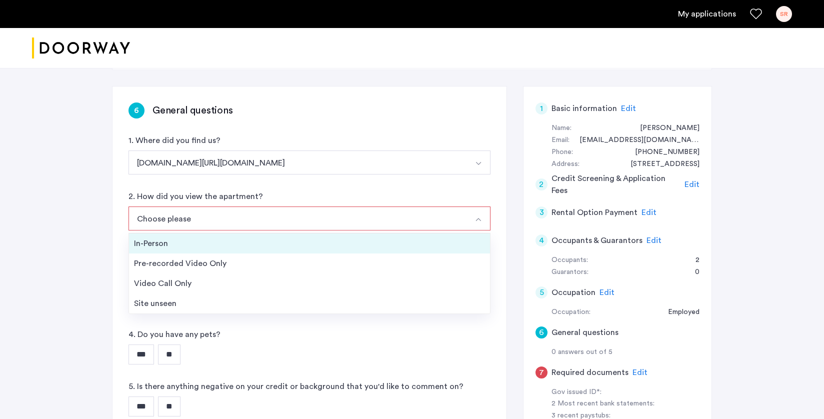
click at [192, 240] on div "In-Person" at bounding box center [309, 244] width 351 height 12
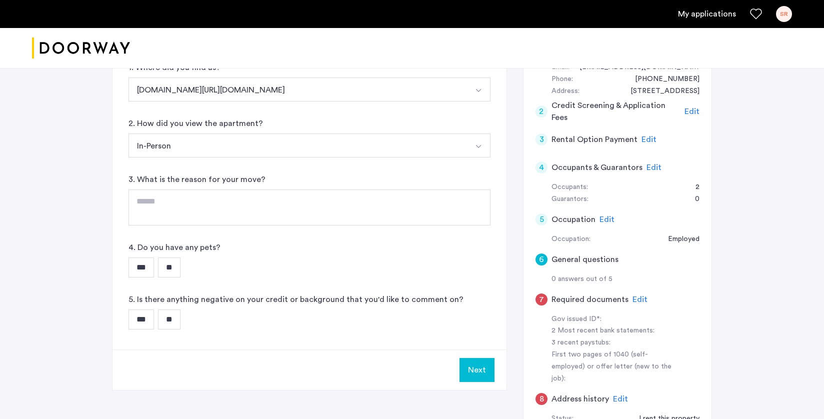
scroll to position [211, 0]
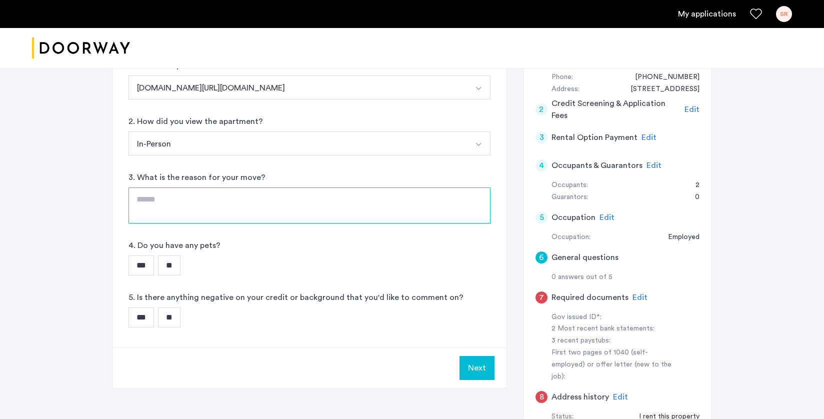
click at [178, 204] on textarea at bounding box center [310, 206] width 362 height 36
type textarea "**********"
click at [181, 260] on input "**" at bounding box center [169, 266] width 23 height 20
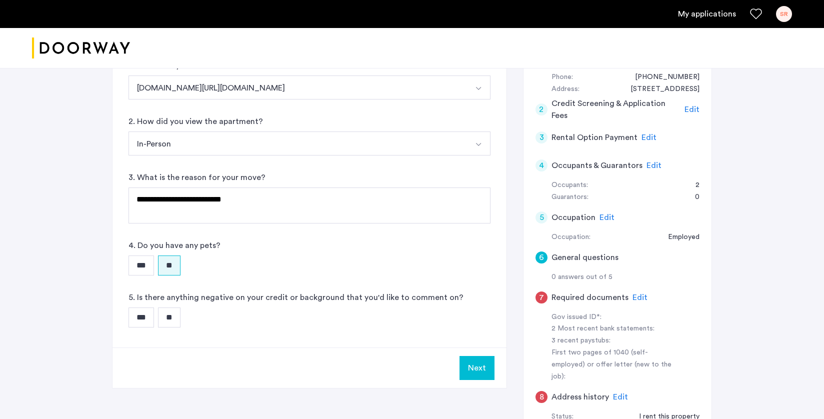
click at [168, 329] on div "**********" at bounding box center [310, 180] width 394 height 336
click at [177, 313] on input "**" at bounding box center [169, 318] width 23 height 20
click at [487, 360] on button "Next" at bounding box center [477, 368] width 35 height 24
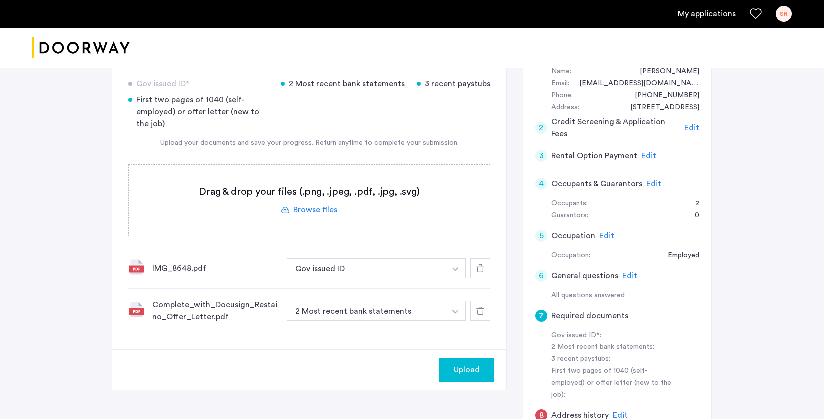
scroll to position [208, 0]
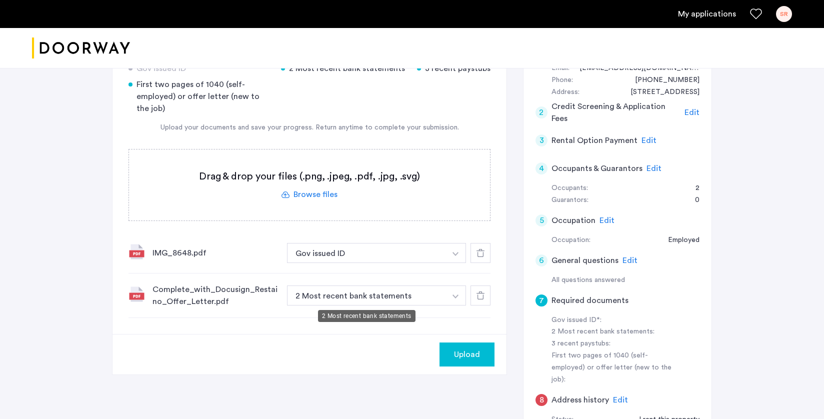
click at [346, 302] on button "2 Most recent bank statements" at bounding box center [366, 296] width 159 height 20
click at [461, 263] on button "button" at bounding box center [456, 253] width 21 height 20
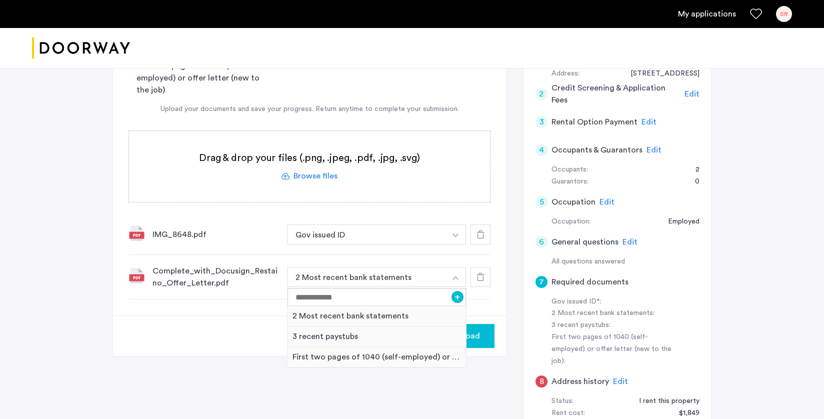
scroll to position [231, 0]
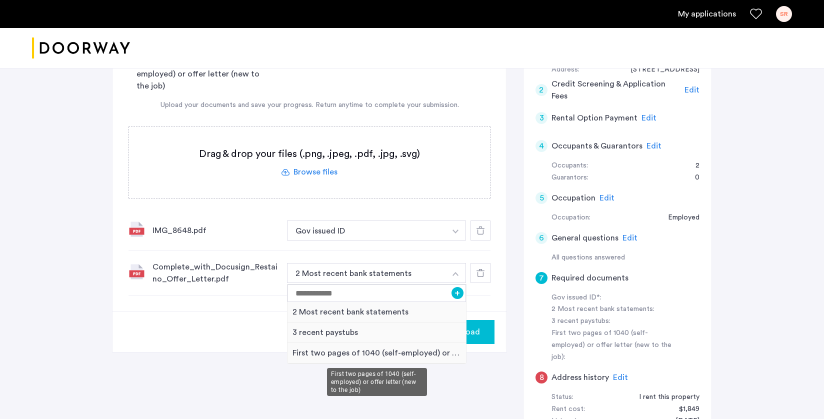
click at [397, 354] on div "First two pages of 1040 (self-employed) or offer letter (new to the job)" at bounding box center [377, 353] width 179 height 21
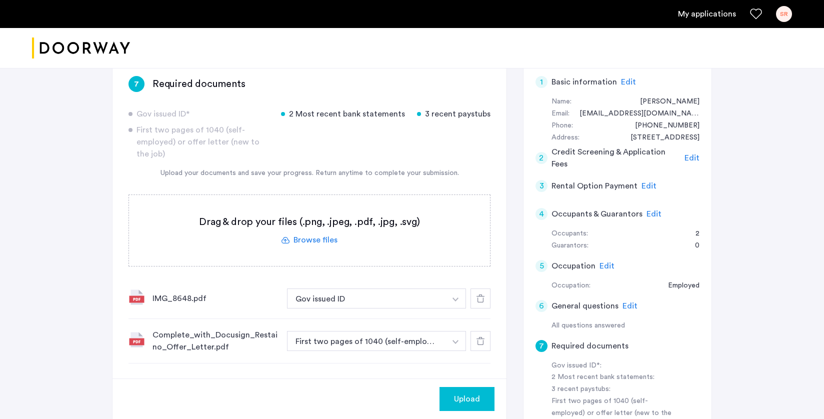
scroll to position [157, 0]
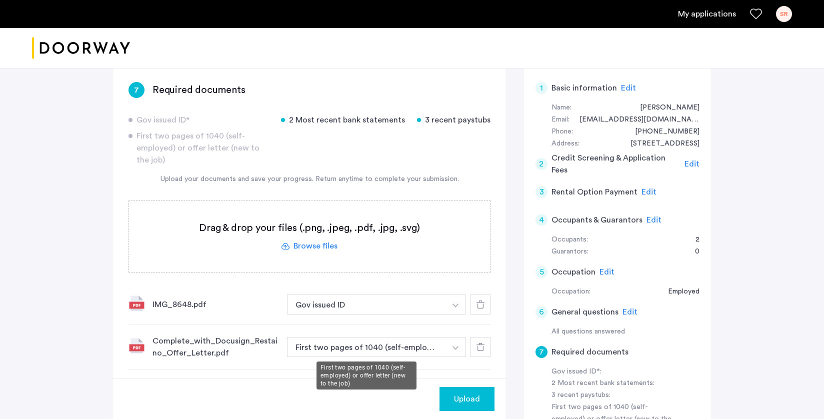
click at [406, 346] on button "First two pages of 1040 (self-employed) or offer letter (new to the job)" at bounding box center [366, 347] width 159 height 20
click at [459, 315] on button "button" at bounding box center [456, 305] width 21 height 20
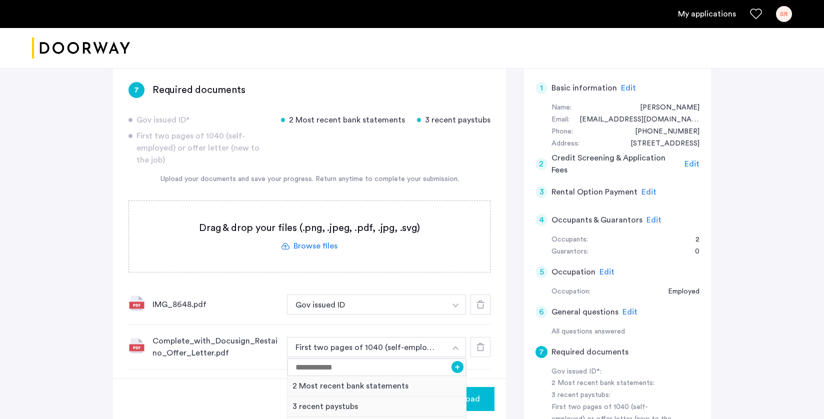
click at [223, 414] on div "Upload" at bounding box center [310, 399] width 394 height 41
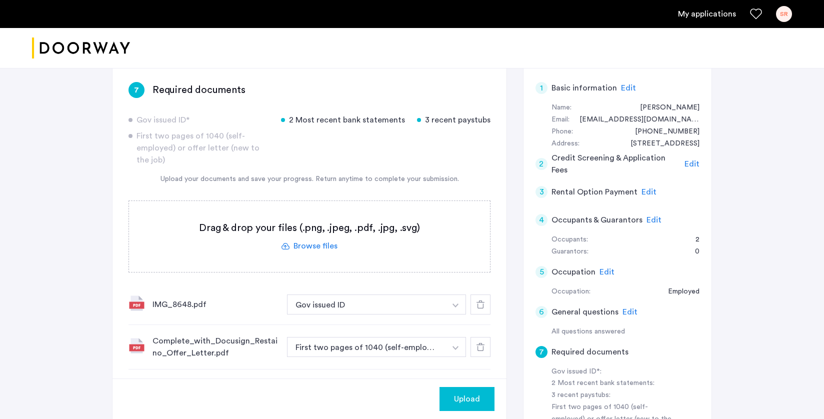
click at [481, 349] on icon at bounding box center [481, 347] width 8 height 8
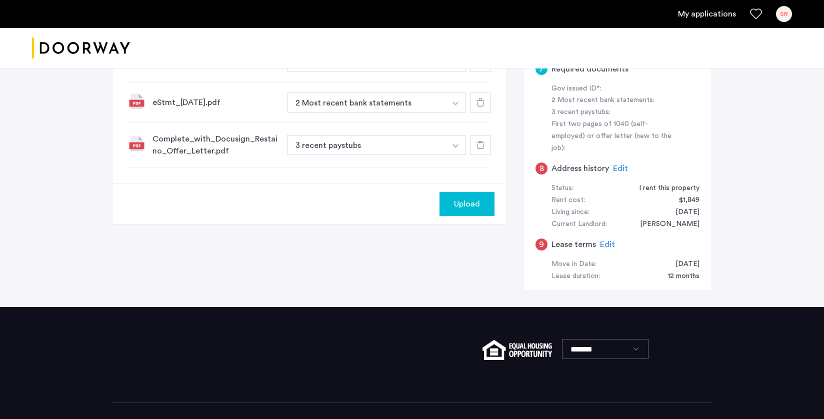
scroll to position [461, 0]
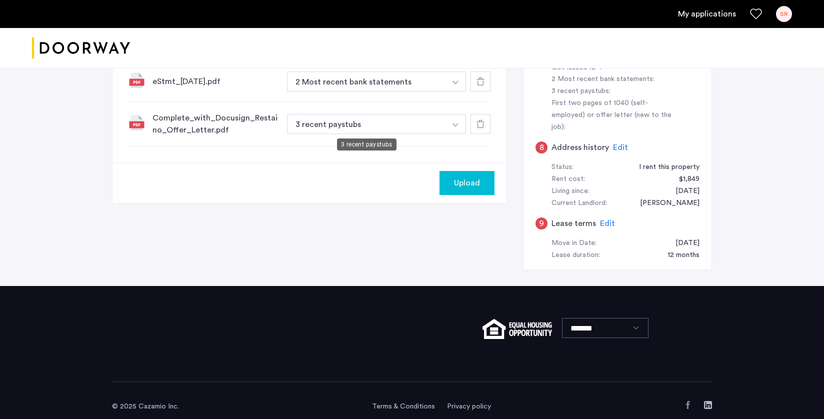
click at [330, 127] on button "3 recent paystubs" at bounding box center [366, 124] width 159 height 20
click at [341, 126] on button "3 recent paystubs" at bounding box center [366, 124] width 159 height 20
click at [447, 11] on button "button" at bounding box center [456, 0] width 21 height 20
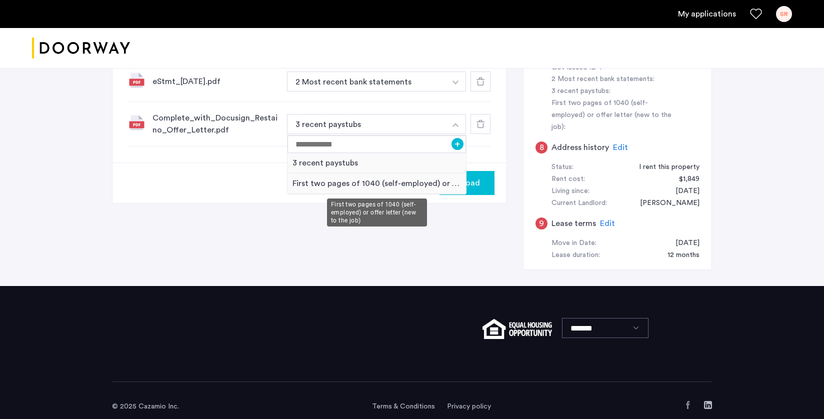
click at [367, 181] on div "First two pages of 1040 (self-employed) or offer letter (new to the job)" at bounding box center [377, 184] width 179 height 21
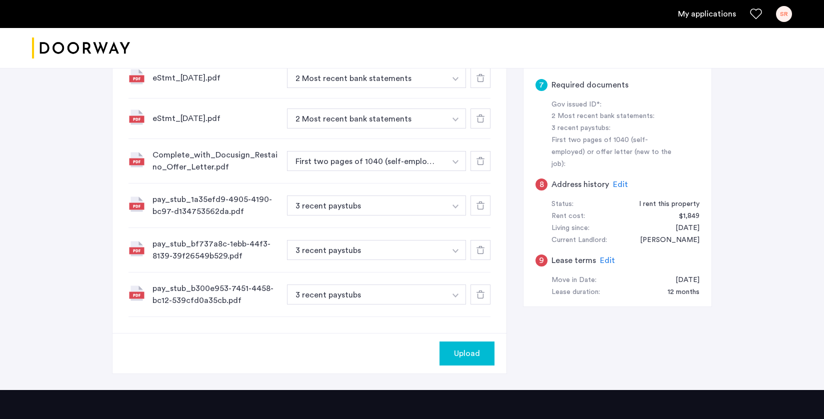
scroll to position [442, 0]
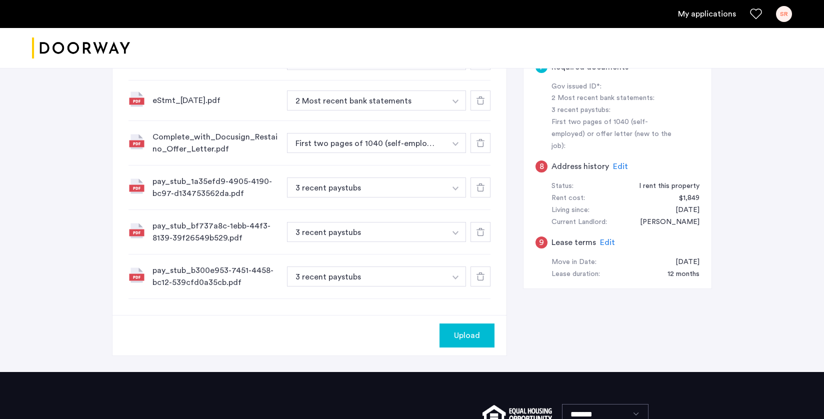
click at [462, 339] on span "Upload" at bounding box center [467, 336] width 26 height 12
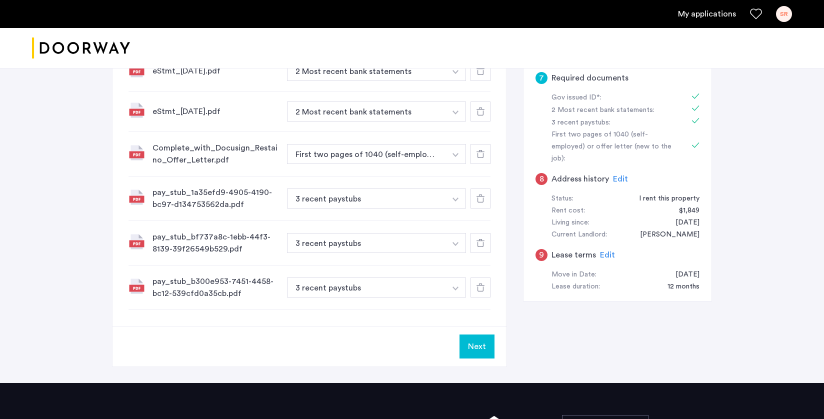
scroll to position [433, 0]
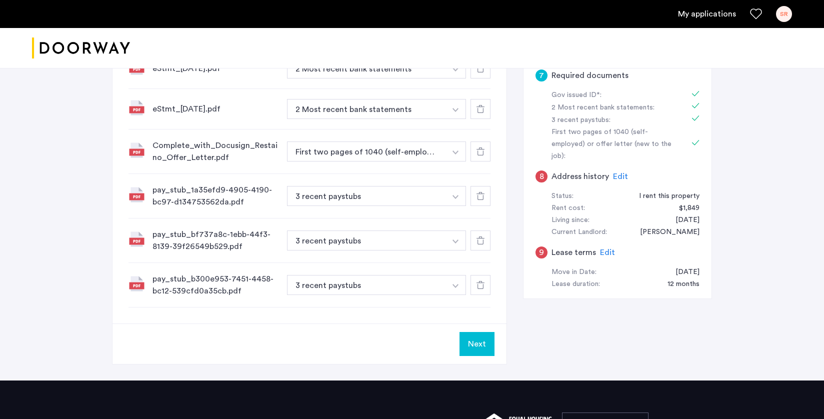
click at [474, 343] on button "Next" at bounding box center [477, 344] width 35 height 24
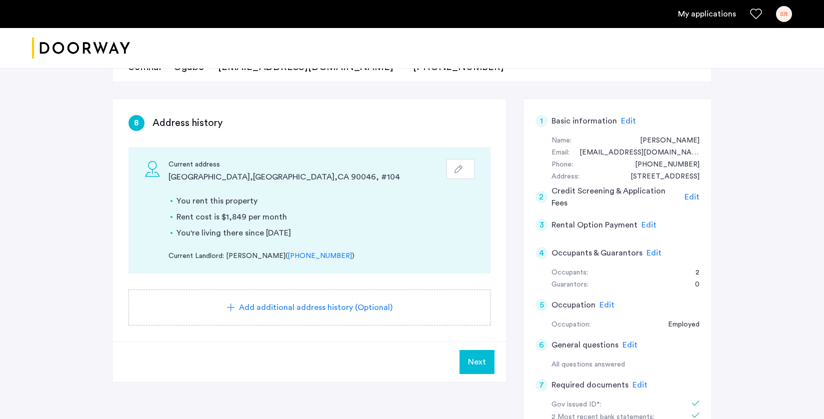
scroll to position [132, 0]
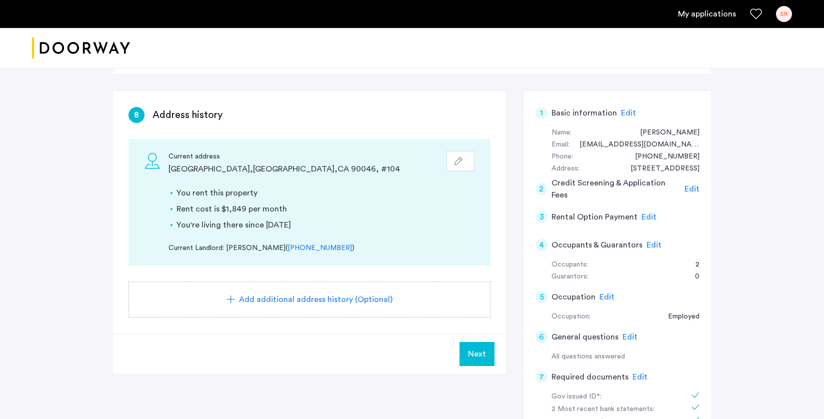
click at [478, 357] on span "Next" at bounding box center [477, 354] width 18 height 12
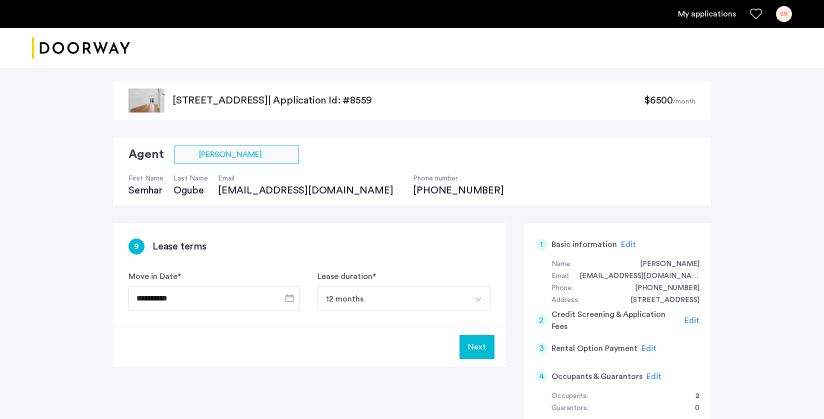
click at [478, 357] on button "Next" at bounding box center [477, 347] width 35 height 24
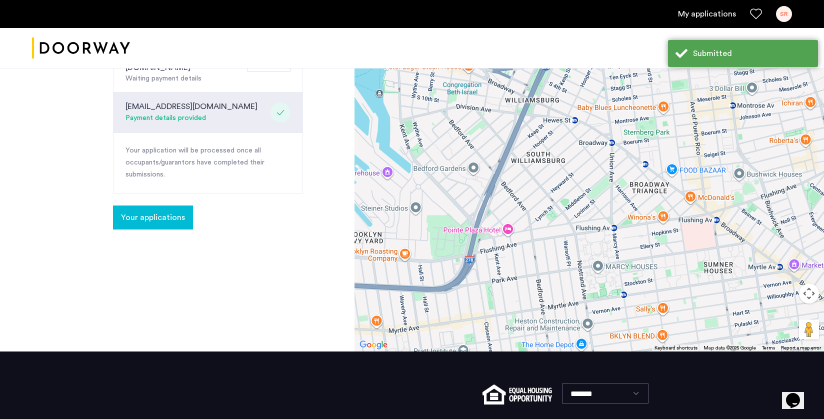
scroll to position [300, 0]
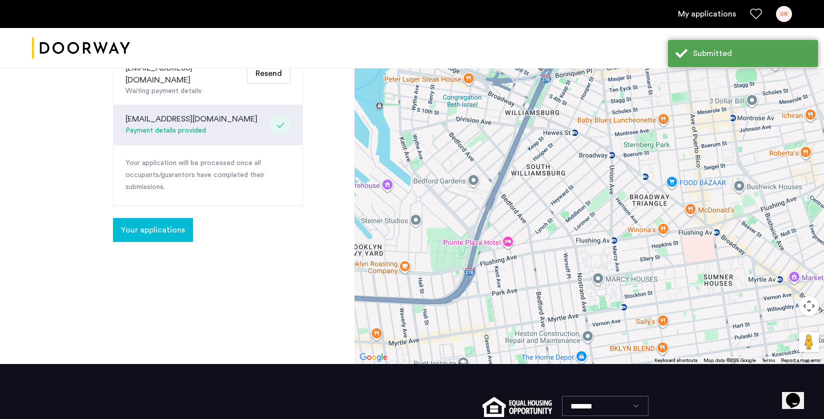
click at [177, 224] on span "Your applications" at bounding box center [153, 230] width 64 height 12
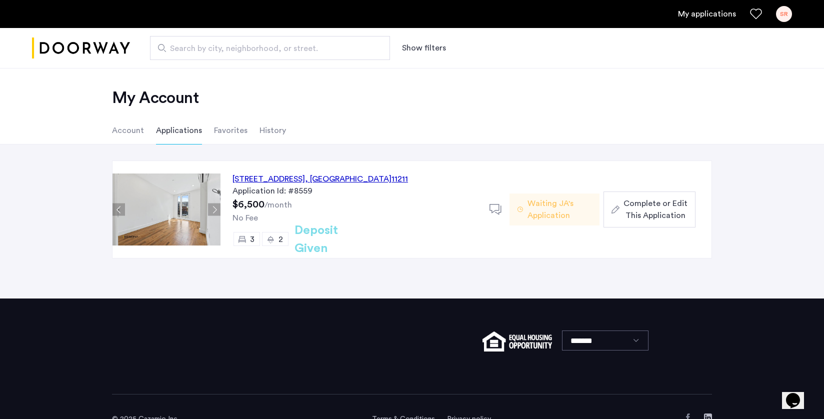
click at [276, 180] on div "467 Grand Street, Unit 4A, Brooklyn , NY 11211" at bounding box center [321, 179] width 176 height 12
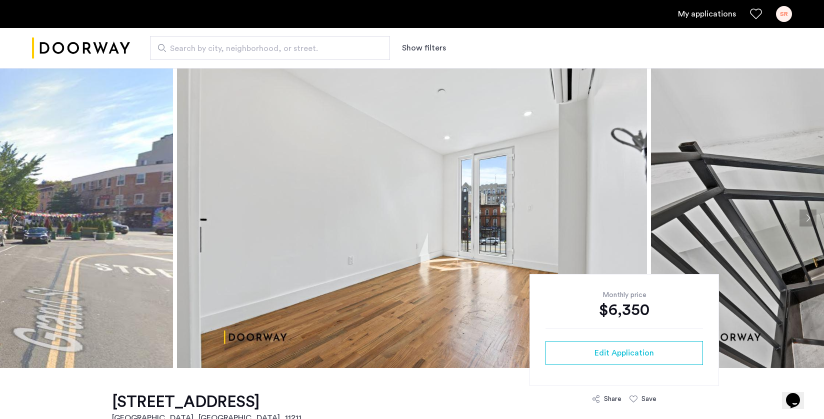
click at [812, 220] on button "Next apartment" at bounding box center [808, 218] width 17 height 17
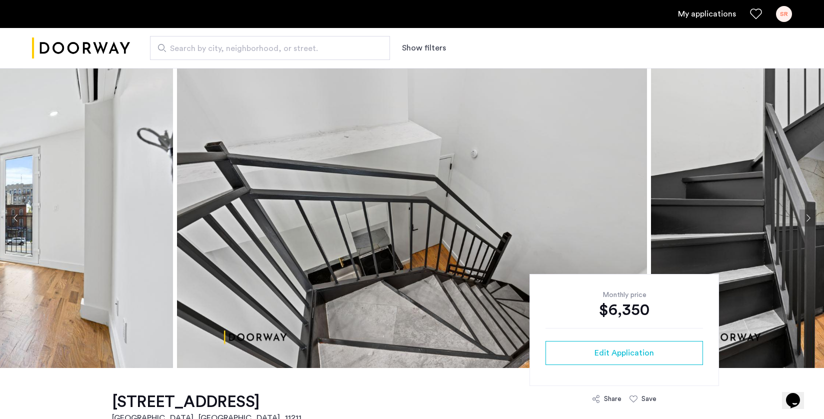
click at [812, 220] on button "Next apartment" at bounding box center [808, 218] width 17 height 17
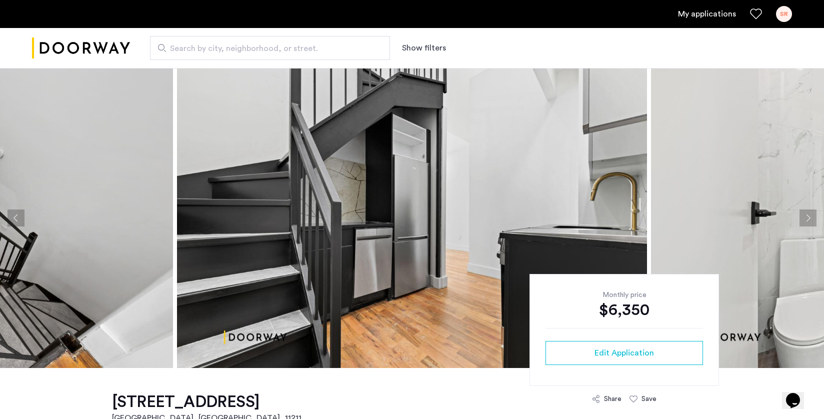
click at [812, 220] on button "Next apartment" at bounding box center [808, 218] width 17 height 17
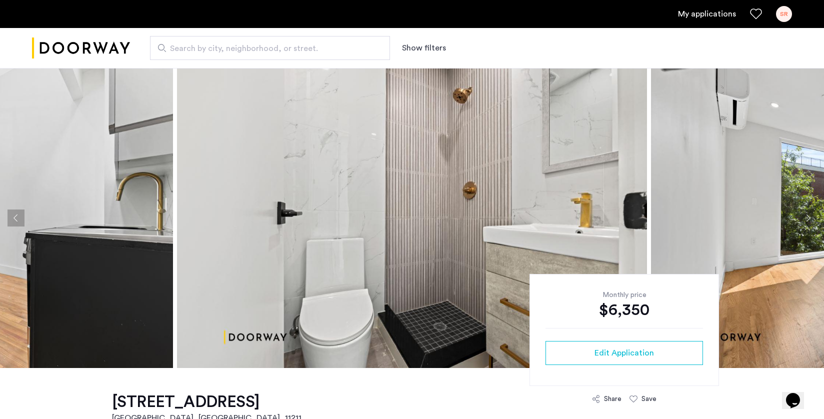
click at [812, 220] on button "Next apartment" at bounding box center [808, 218] width 17 height 17
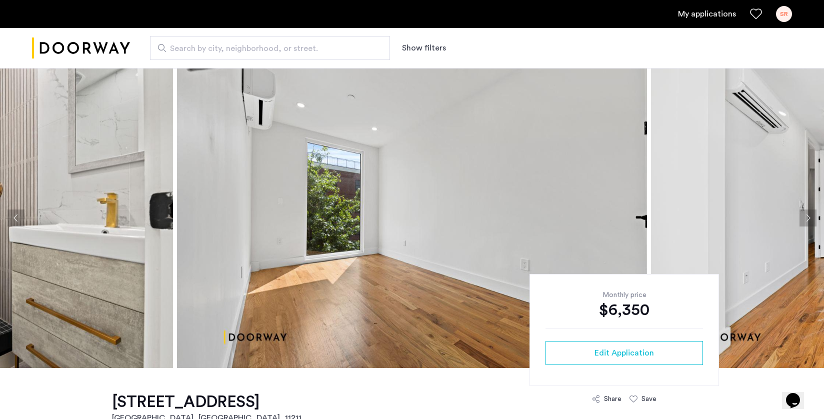
click at [812, 220] on button "Next apartment" at bounding box center [808, 218] width 17 height 17
click at [713, 13] on link "My applications" at bounding box center [707, 14] width 58 height 12
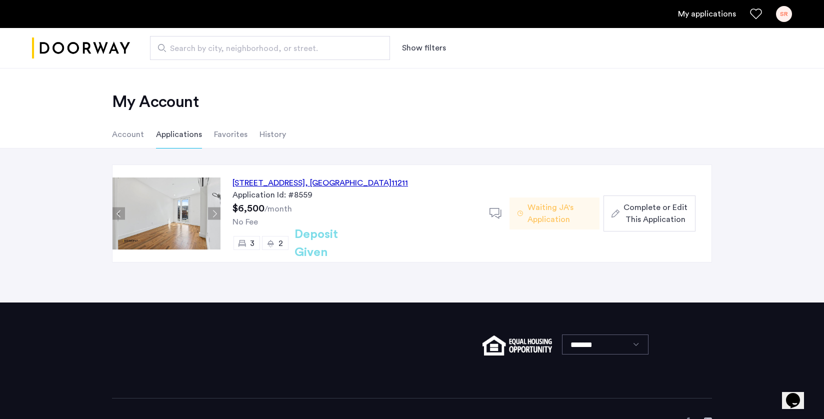
click at [653, 209] on span "Complete or Edit This Application" at bounding box center [656, 214] width 64 height 24
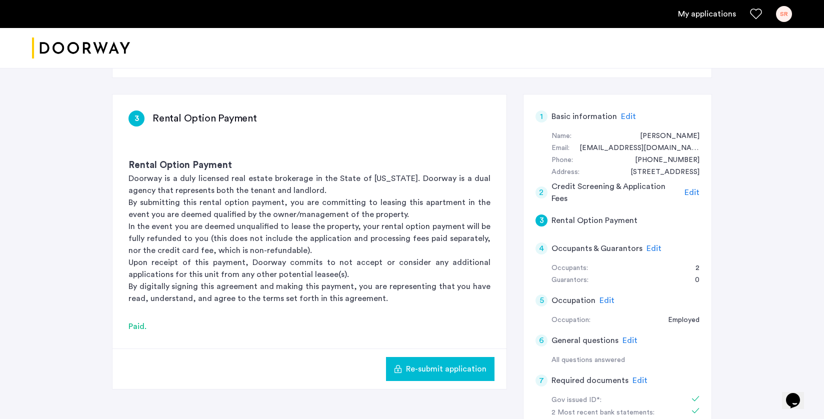
scroll to position [153, 0]
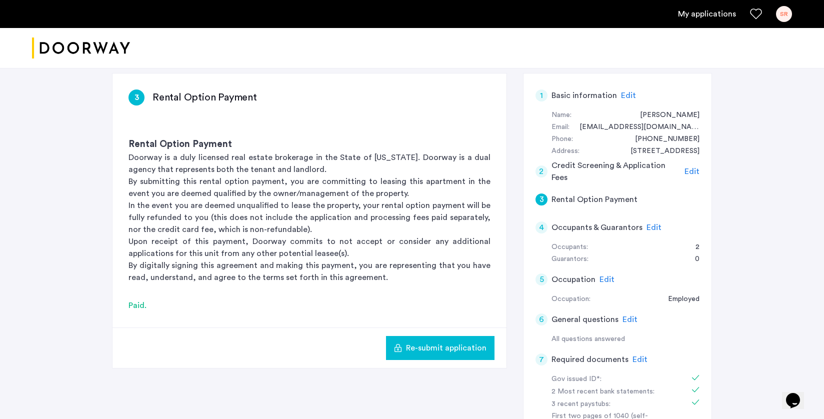
click at [586, 229] on h5 "Occupants & Guarantors" at bounding box center [597, 228] width 91 height 12
click at [569, 255] on div "Guarantors:" at bounding box center [570, 260] width 37 height 12
click at [648, 224] on span "Edit" at bounding box center [654, 228] width 15 height 8
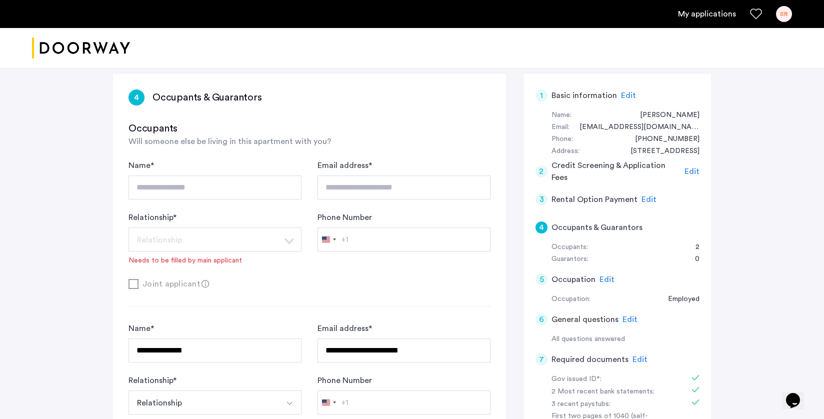
click at [202, 264] on div "Needs to be filled by main applicant" at bounding box center [186, 261] width 114 height 10
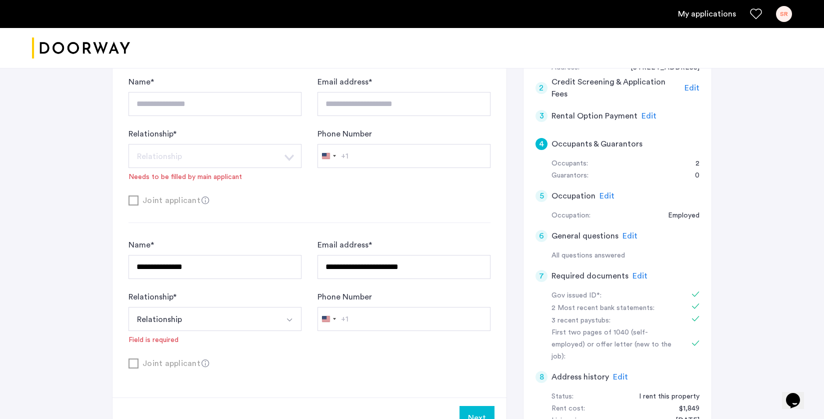
scroll to position [236, 0]
click at [232, 317] on button "Relationship" at bounding box center [204, 320] width 150 height 24
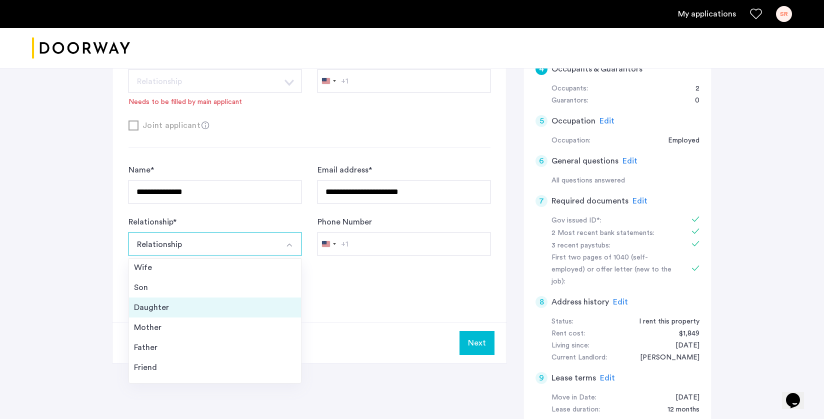
scroll to position [36, 0]
click at [357, 325] on div "Next" at bounding box center [310, 343] width 394 height 41
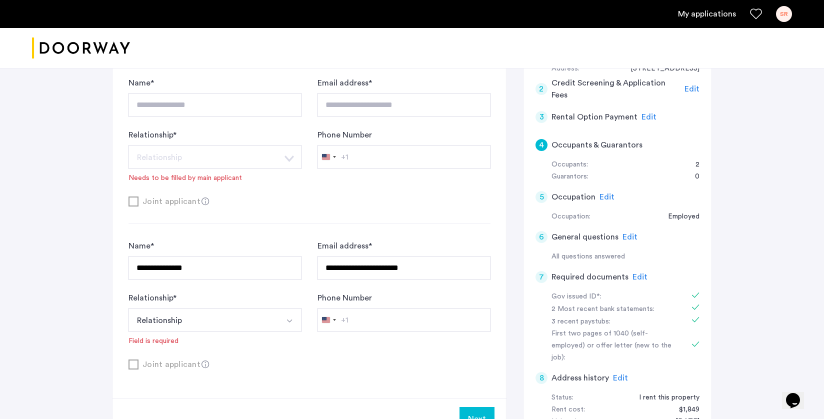
scroll to position [235, 0]
click at [267, 325] on button "Relationship" at bounding box center [204, 321] width 150 height 24
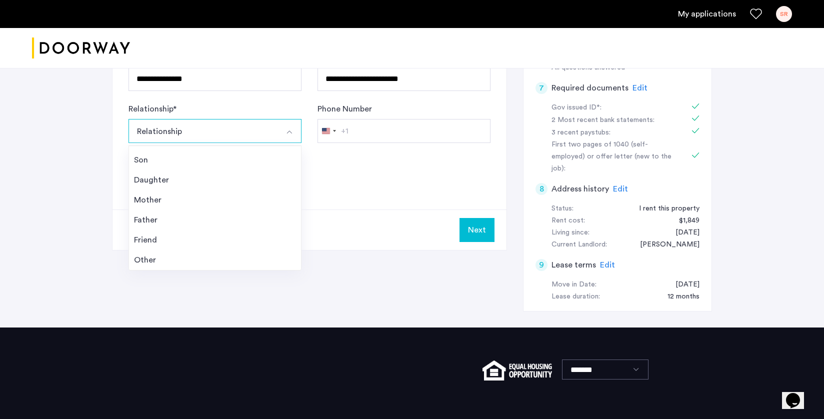
scroll to position [450, 0]
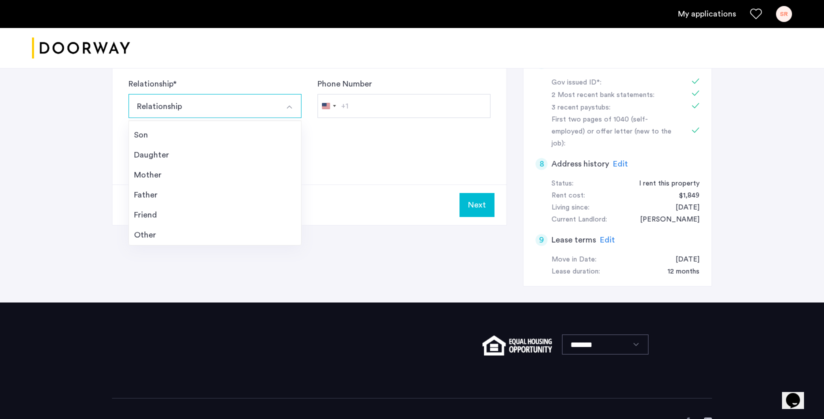
click at [202, 235] on div "Other" at bounding box center [215, 235] width 162 height 12
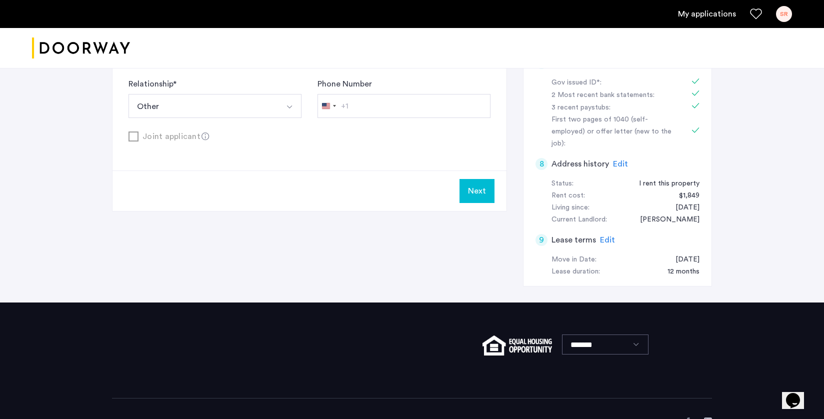
click at [469, 197] on button "Next" at bounding box center [477, 191] width 35 height 24
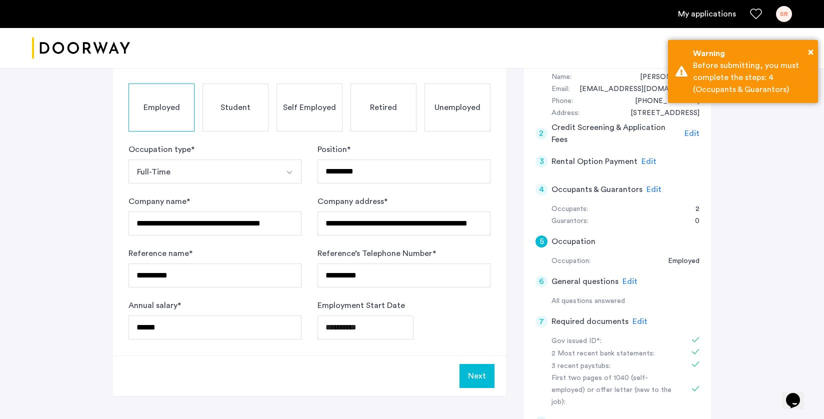
scroll to position [215, 0]
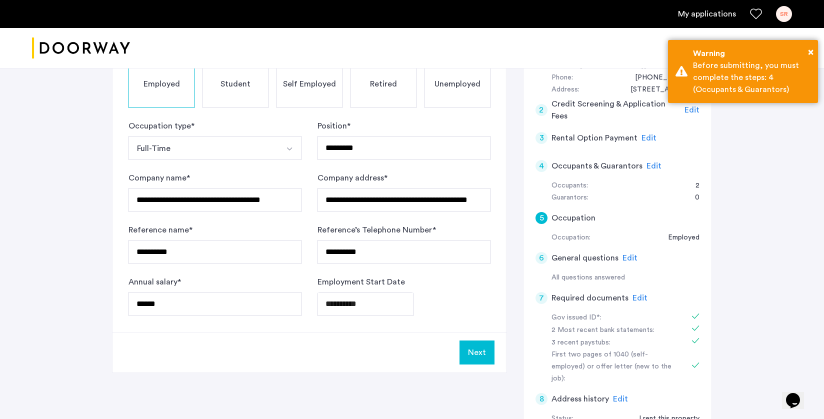
click at [541, 218] on div "5" at bounding box center [542, 218] width 12 height 12
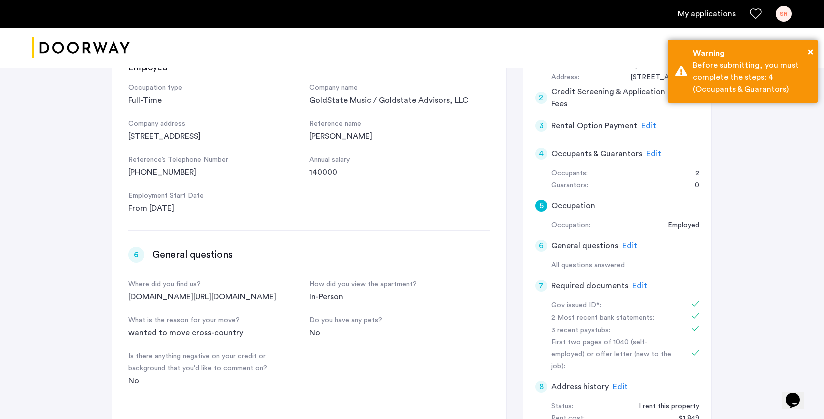
scroll to position [0, 0]
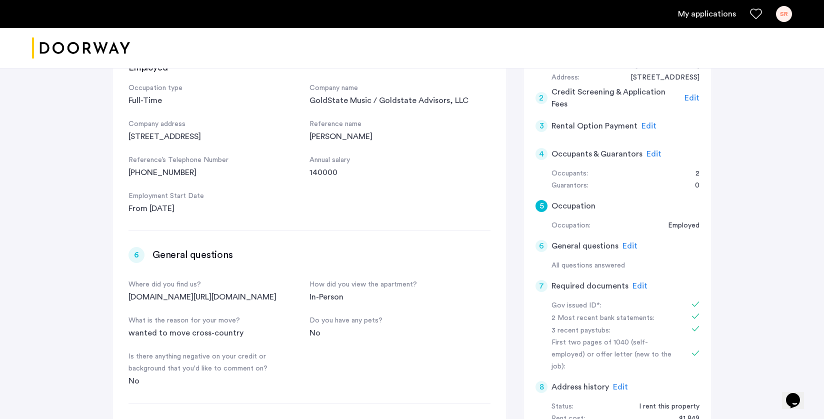
click at [544, 154] on div "4" at bounding box center [542, 154] width 12 height 12
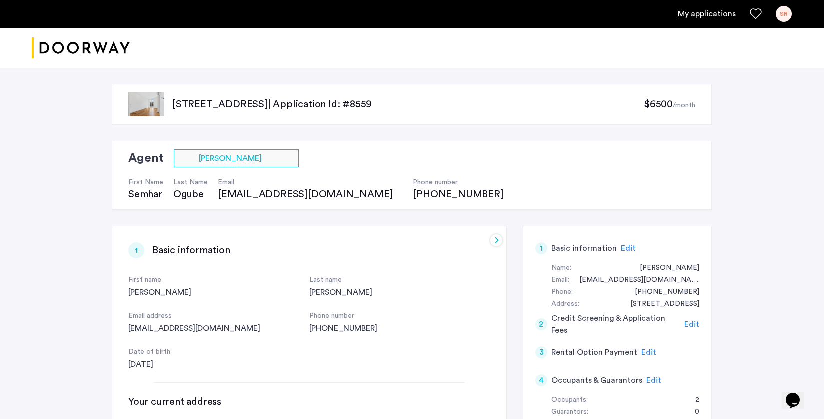
click at [371, 106] on p "[STREET_ADDRESS] | Application Id: #8559" at bounding box center [409, 105] width 472 height 14
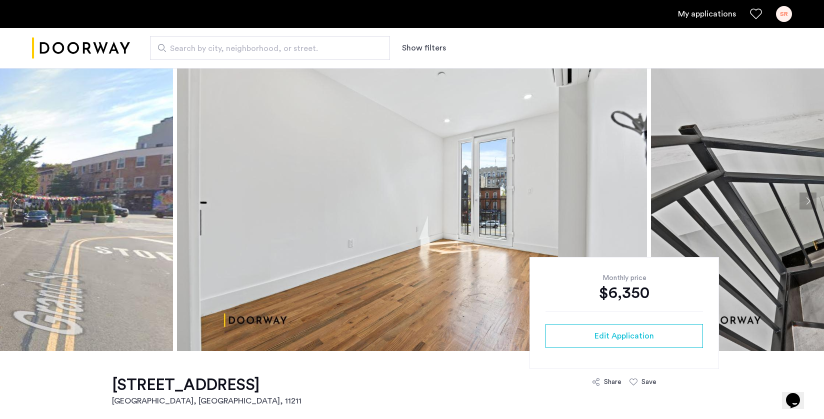
scroll to position [20, 0]
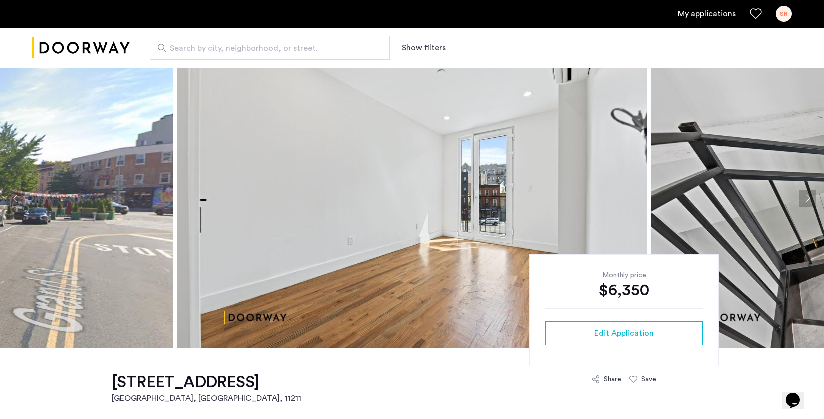
click at [804, 196] on button "Next apartment" at bounding box center [808, 198] width 17 height 17
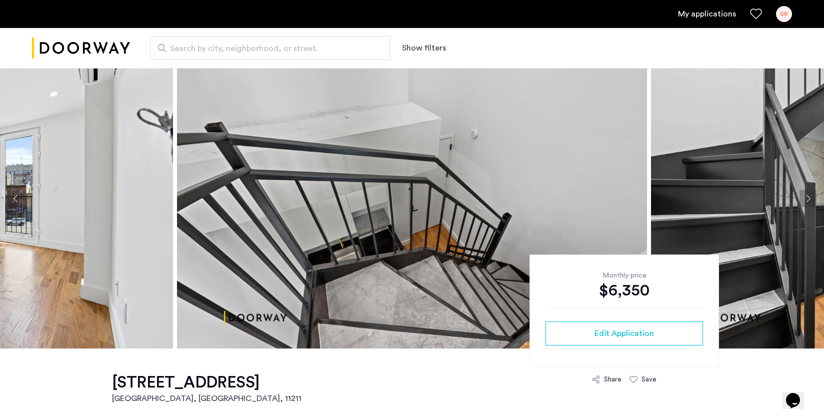
click at [804, 196] on button "Next apartment" at bounding box center [808, 198] width 17 height 17
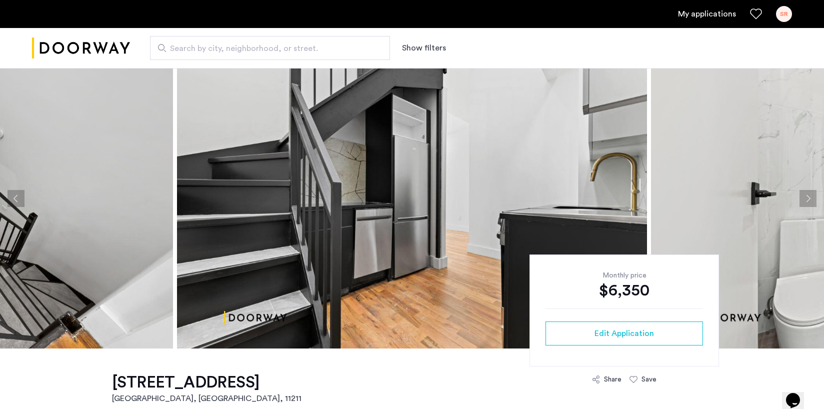
click at [804, 196] on button "Next apartment" at bounding box center [808, 198] width 17 height 17
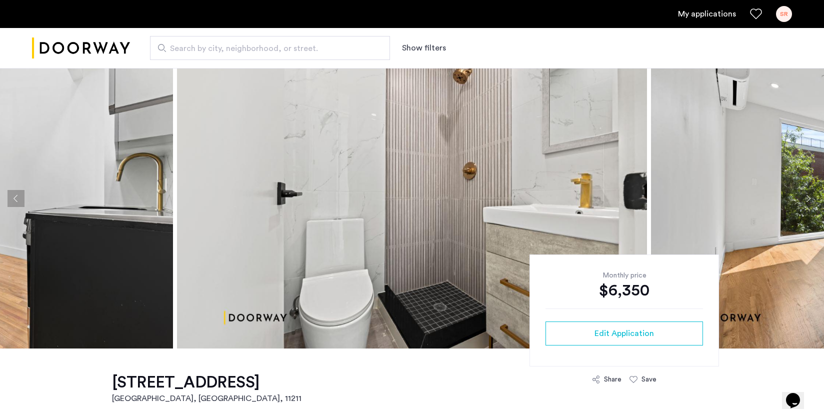
click at [804, 196] on button "Next apartment" at bounding box center [808, 198] width 17 height 17
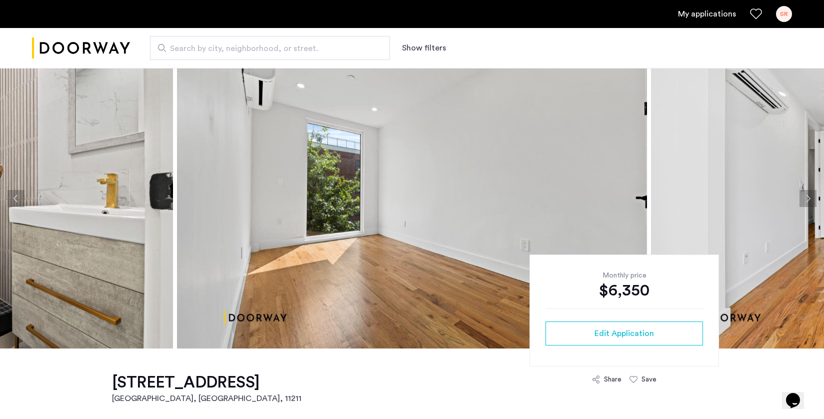
click at [19, 194] on button "Previous apartment" at bounding box center [16, 198] width 17 height 17
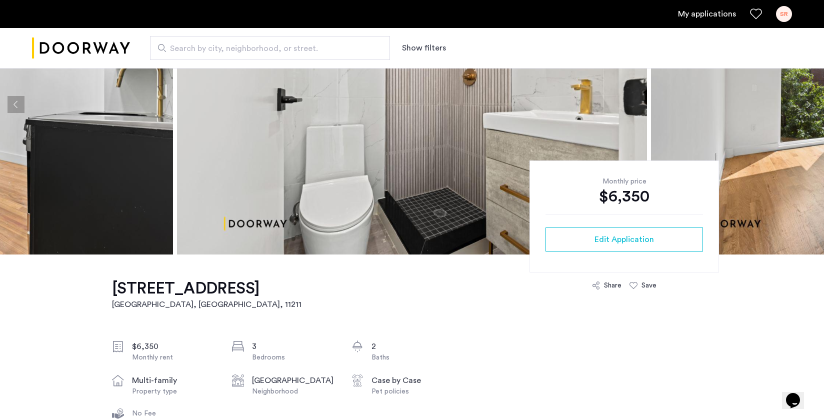
scroll to position [0, 0]
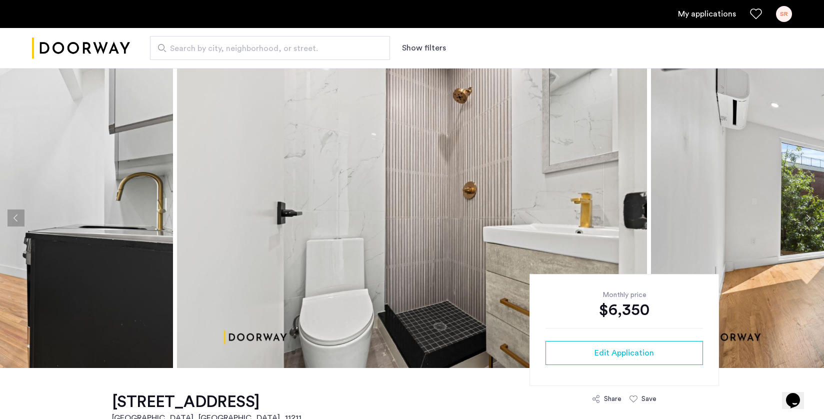
click at [13, 215] on button "Previous apartment" at bounding box center [16, 218] width 17 height 17
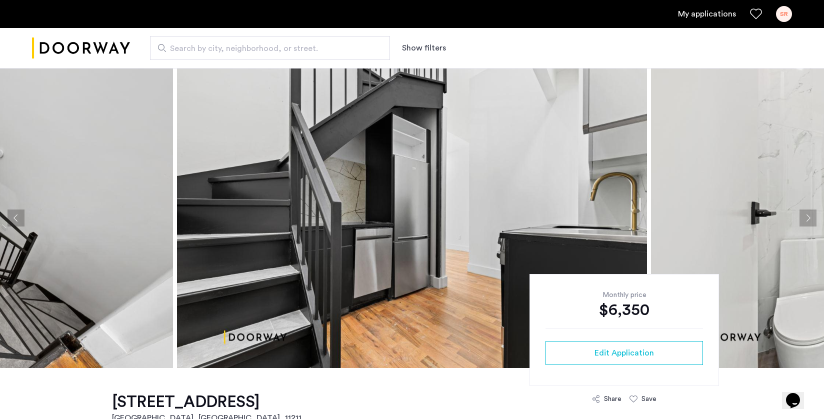
click at [806, 216] on button "Next apartment" at bounding box center [808, 218] width 17 height 17
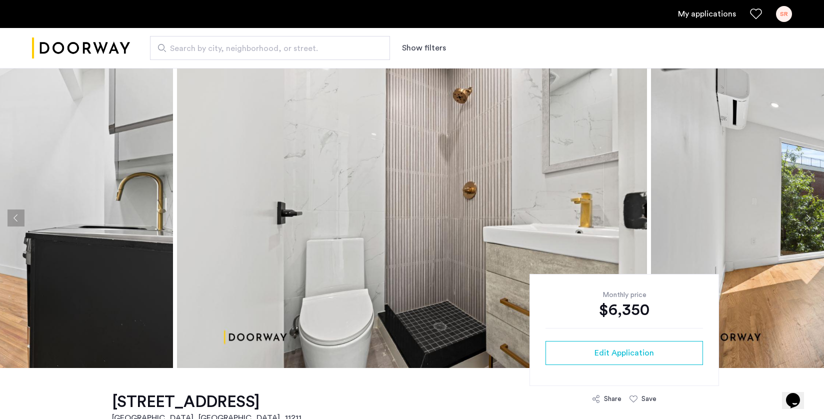
click at [807, 216] on button "Next apartment" at bounding box center [808, 218] width 17 height 17
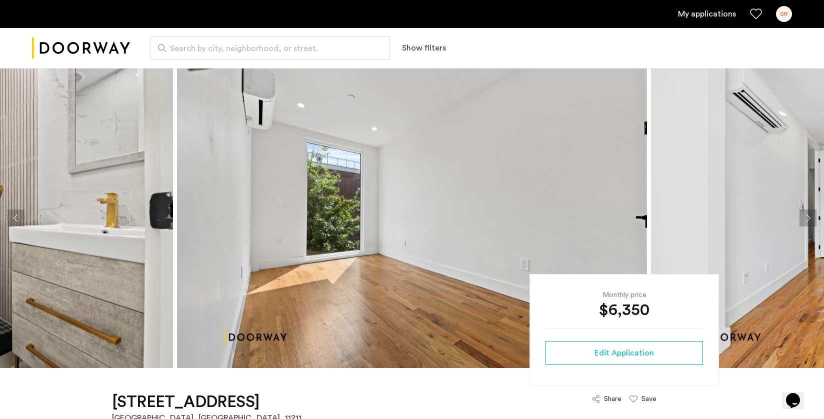
click at [807, 216] on button "Next apartment" at bounding box center [808, 218] width 17 height 17
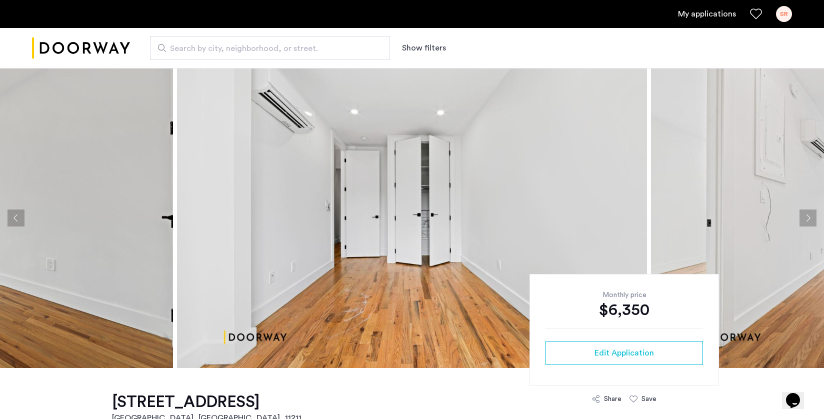
click at [807, 216] on button "Next apartment" at bounding box center [808, 218] width 17 height 17
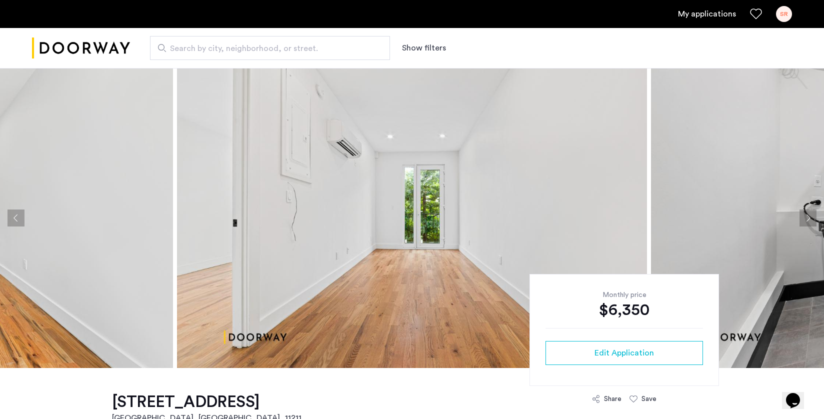
click at [807, 216] on button "Next apartment" at bounding box center [808, 218] width 17 height 17
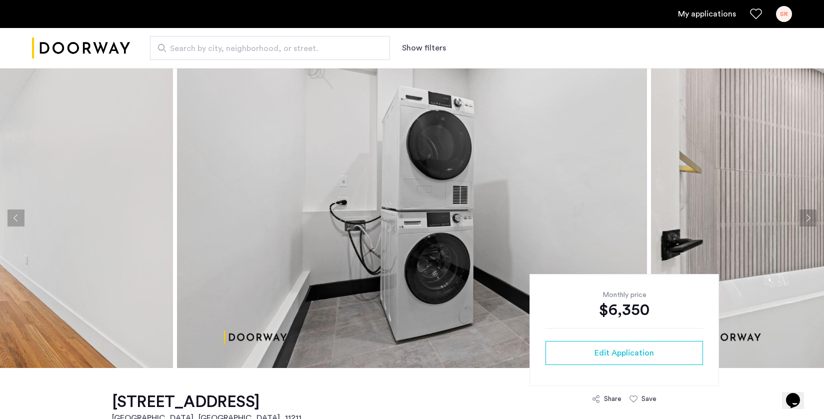
click at [19, 217] on button "Previous apartment" at bounding box center [16, 218] width 17 height 17
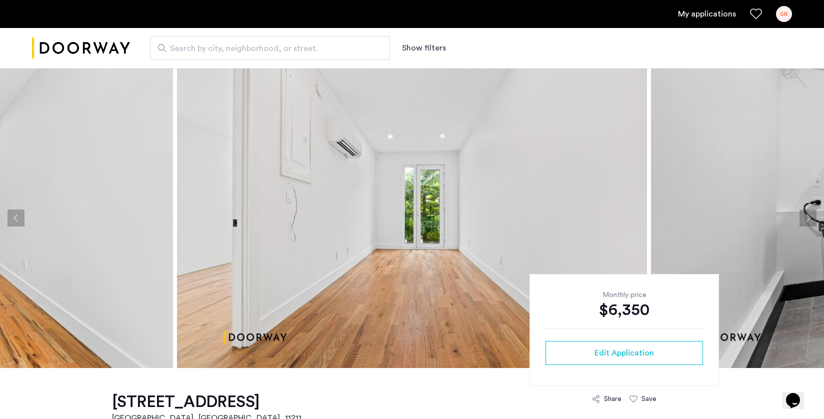
click at [808, 214] on button "Next apartment" at bounding box center [808, 218] width 17 height 17
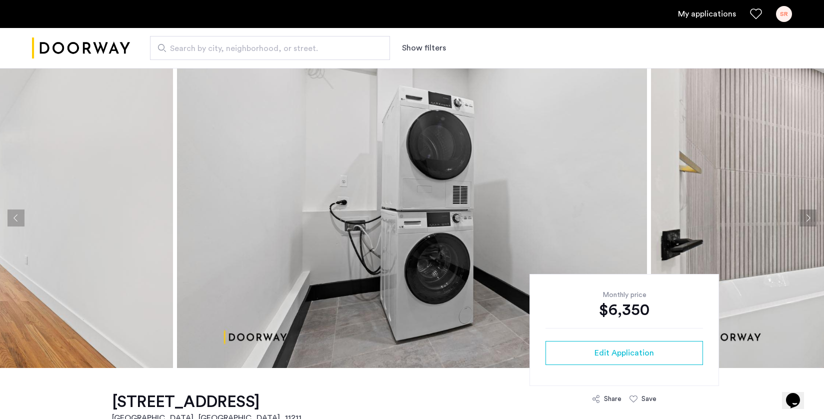
click at [808, 215] on button "Next apartment" at bounding box center [808, 218] width 17 height 17
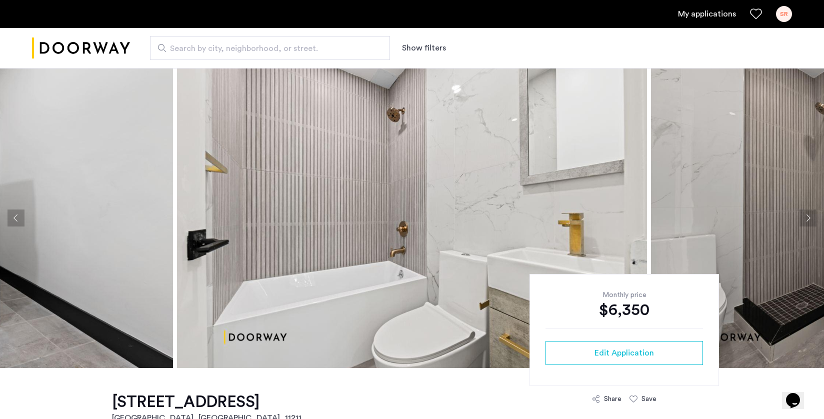
click at [808, 215] on button "Next apartment" at bounding box center [808, 218] width 17 height 17
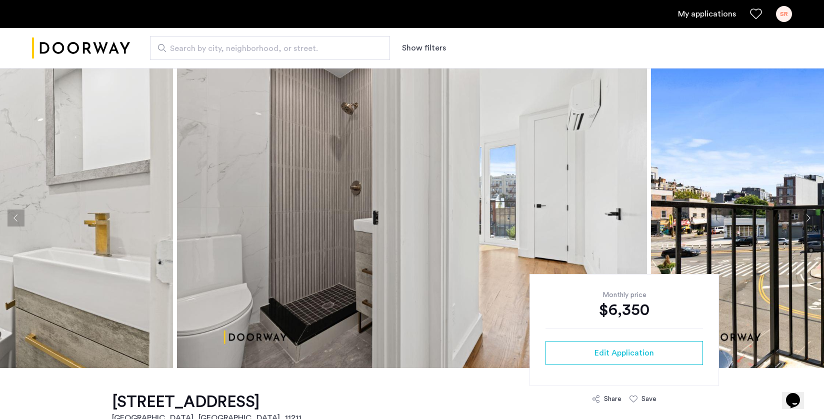
click at [808, 215] on button "Next apartment" at bounding box center [808, 218] width 17 height 17
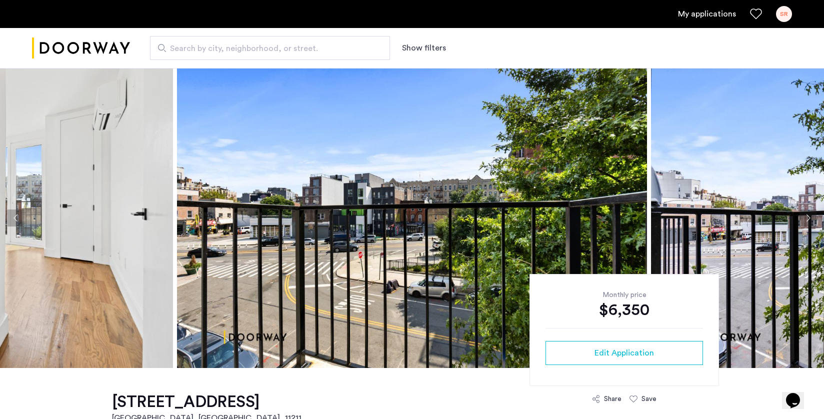
click at [809, 220] on button "Next apartment" at bounding box center [808, 218] width 17 height 17
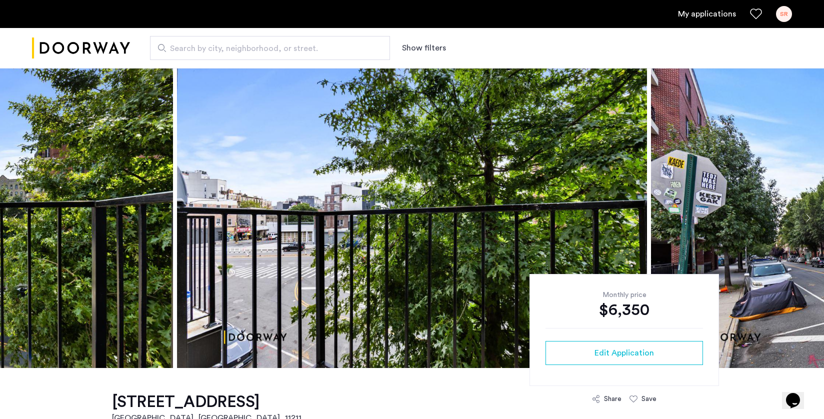
click at [809, 220] on button "Next apartment" at bounding box center [808, 218] width 17 height 17
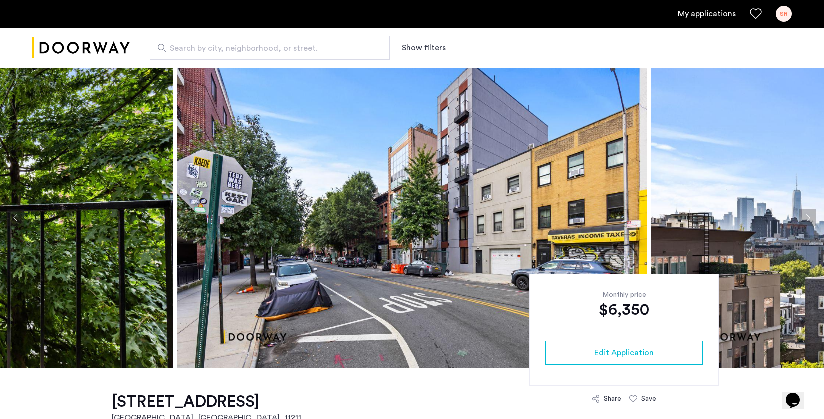
click at [809, 220] on button "Next apartment" at bounding box center [808, 218] width 17 height 17
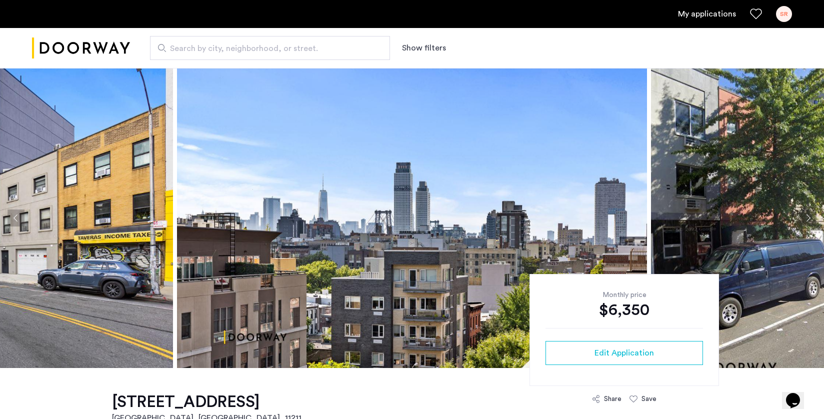
click at [809, 220] on button "Next apartment" at bounding box center [808, 218] width 17 height 17
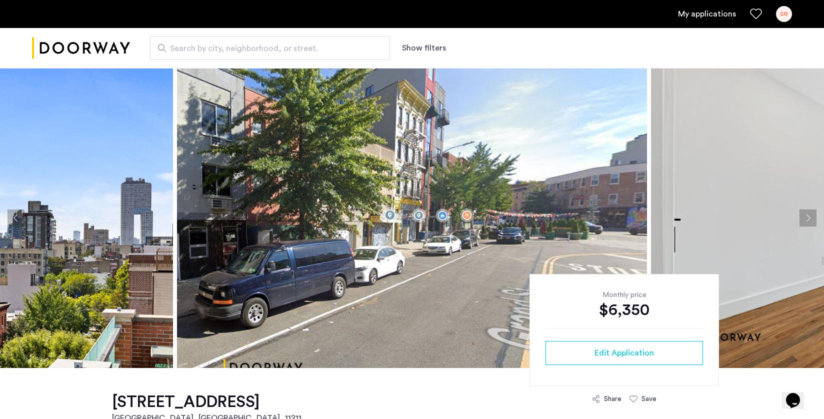
click at [809, 220] on button "Next apartment" at bounding box center [808, 218] width 17 height 17
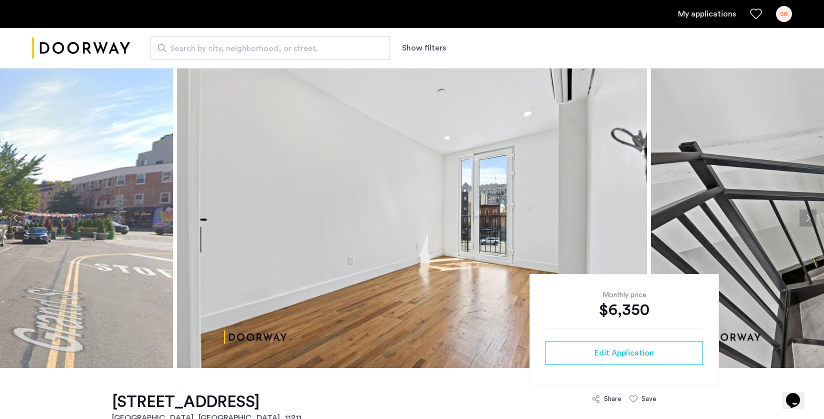
click at [809, 220] on button "Next apartment" at bounding box center [808, 218] width 17 height 17
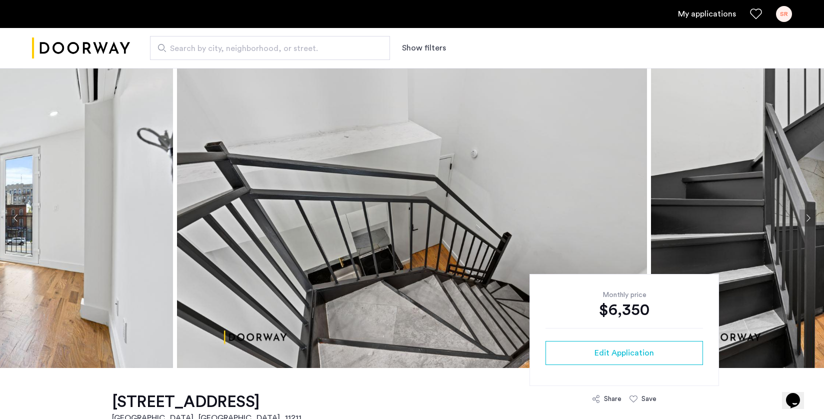
click at [809, 220] on button "Next apartment" at bounding box center [808, 218] width 17 height 17
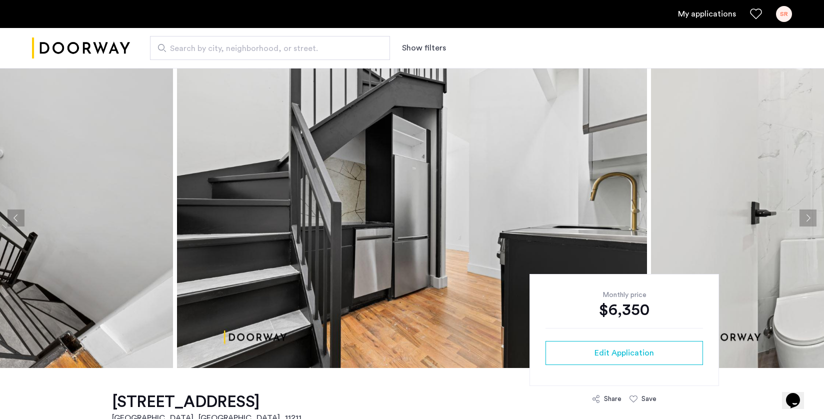
click at [809, 220] on button "Next apartment" at bounding box center [808, 218] width 17 height 17
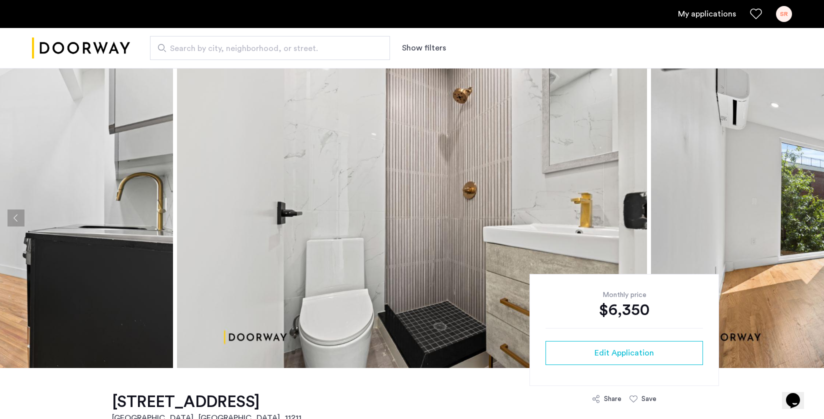
click at [809, 220] on button "Next apartment" at bounding box center [808, 218] width 17 height 17
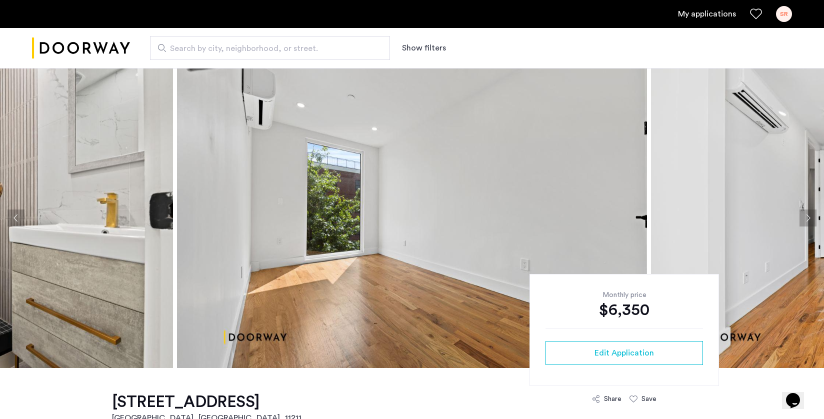
click at [809, 220] on button "Next apartment" at bounding box center [808, 218] width 17 height 17
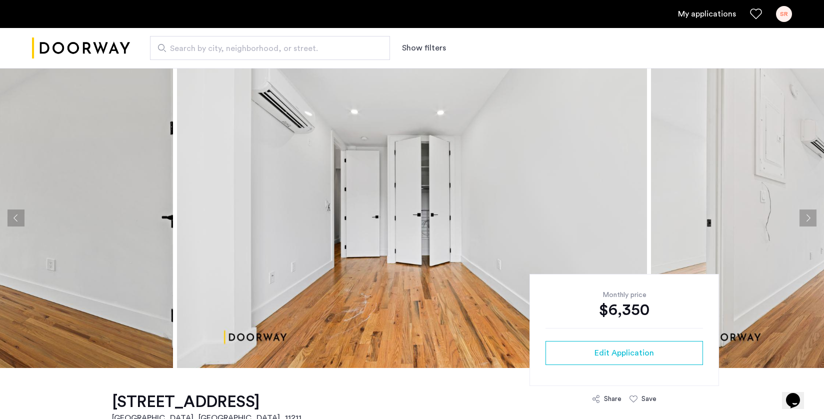
click at [809, 220] on button "Next apartment" at bounding box center [808, 218] width 17 height 17
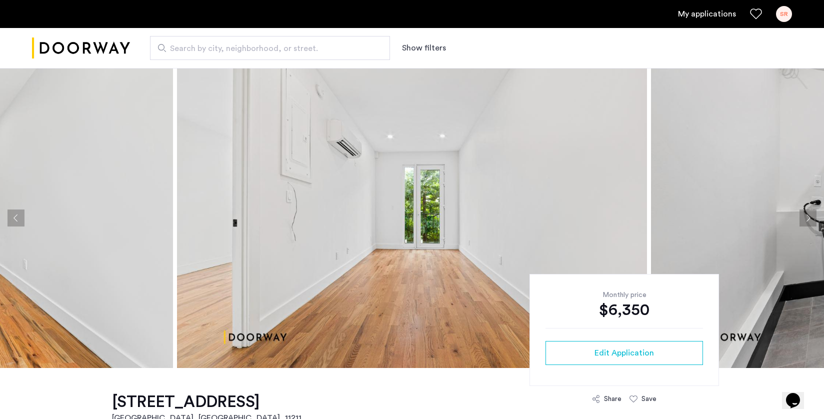
click at [809, 220] on button "Next apartment" at bounding box center [808, 218] width 17 height 17
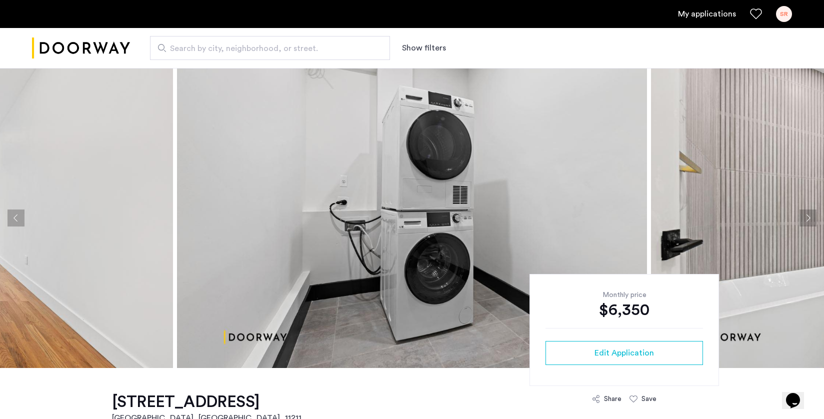
click at [809, 220] on button "Next apartment" at bounding box center [808, 218] width 17 height 17
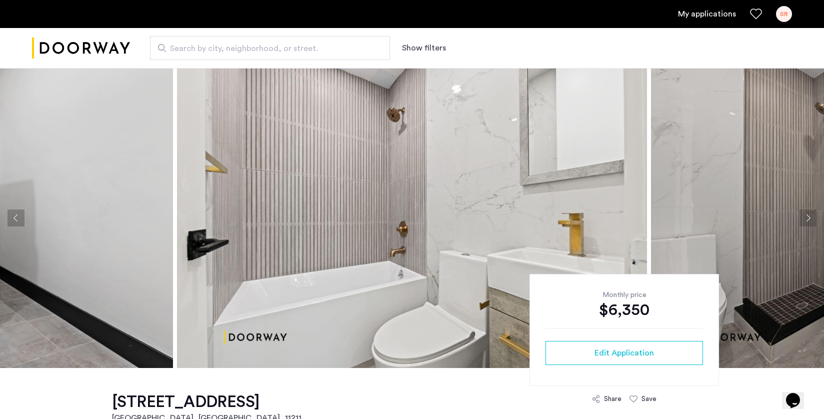
click at [809, 220] on button "Next apartment" at bounding box center [808, 218] width 17 height 17
